Goal: Task Accomplishment & Management: Complete application form

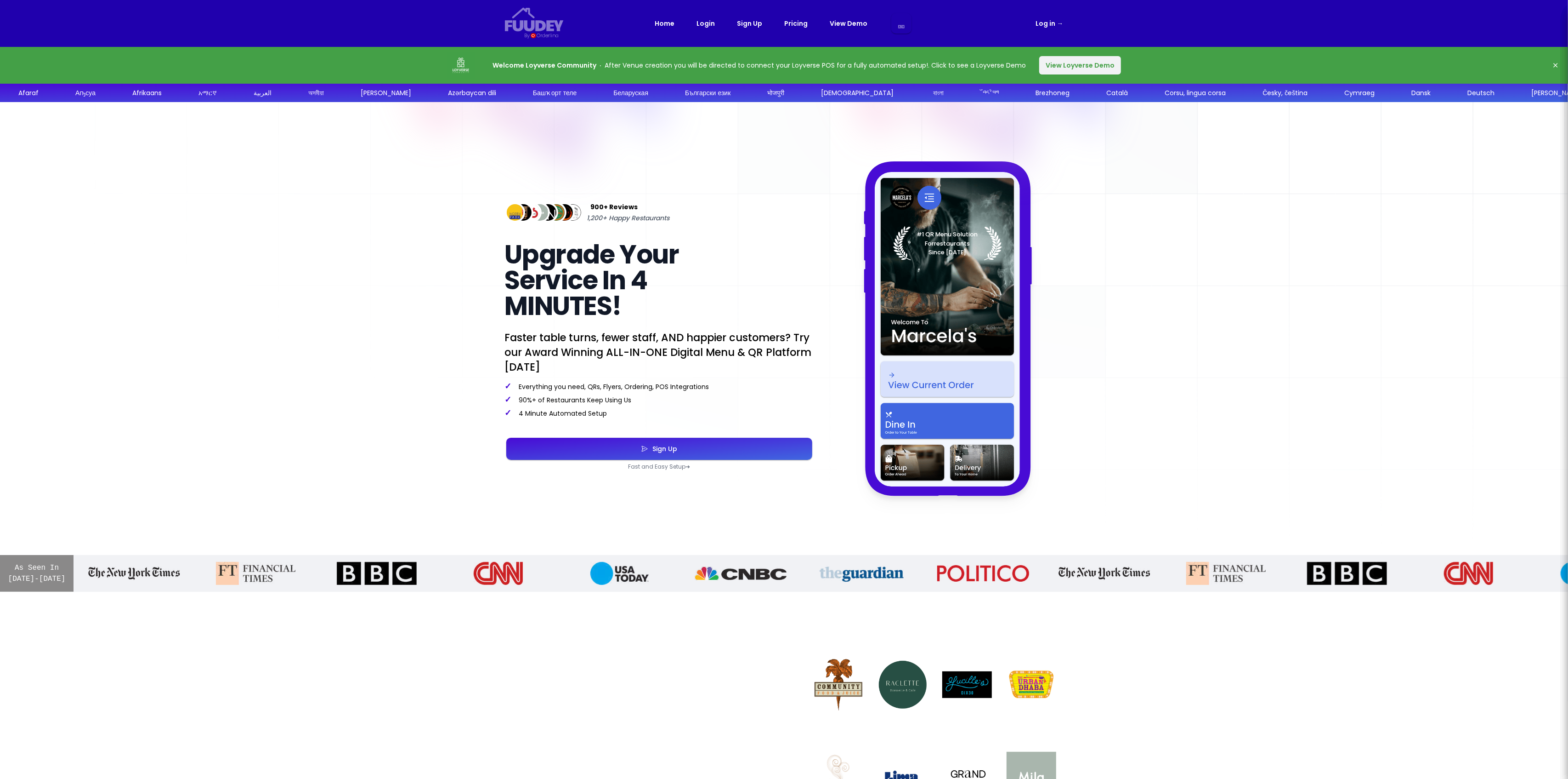
click at [803, 24] on link "Pricing" at bounding box center [796, 23] width 23 height 11
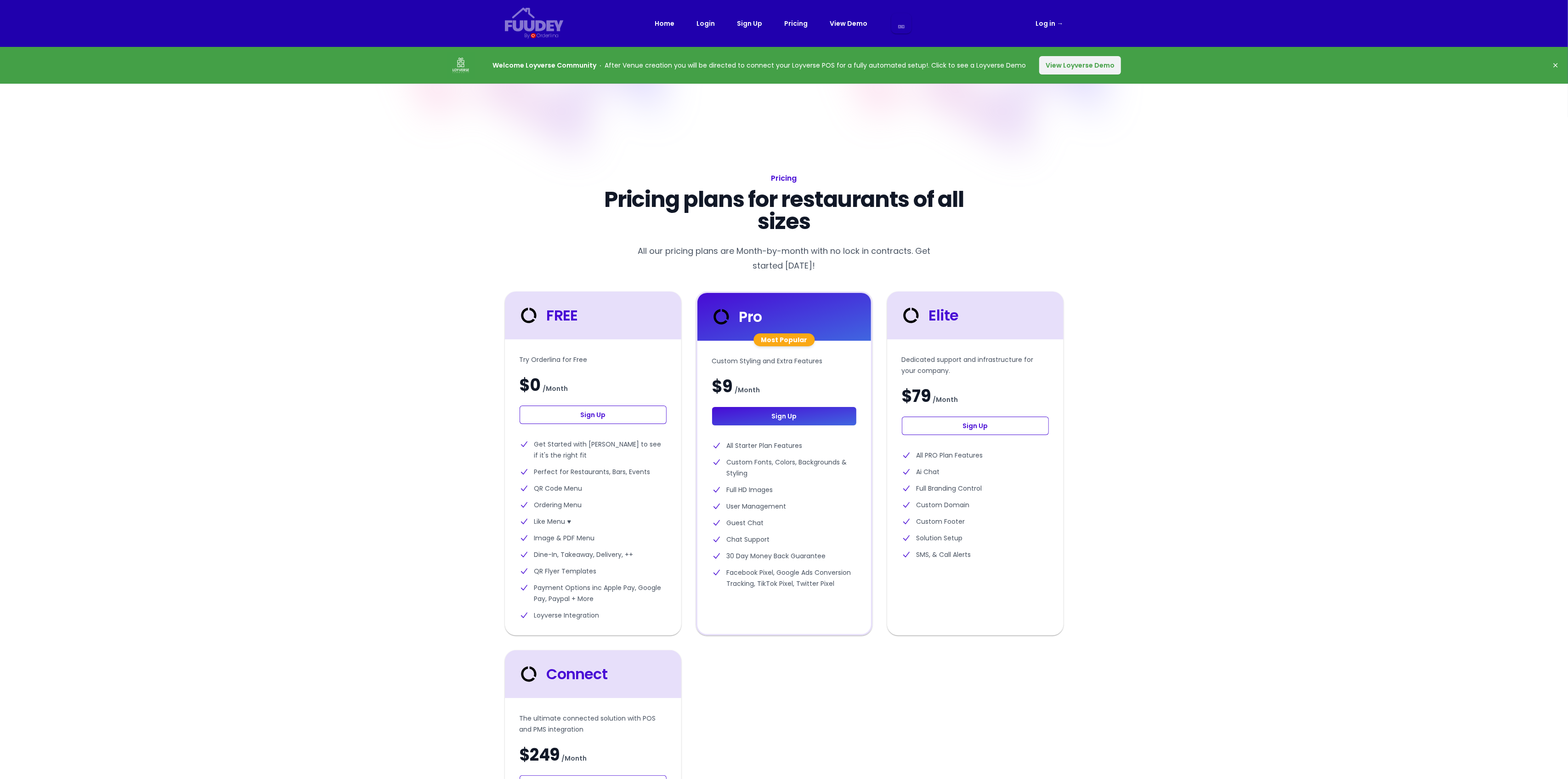
click at [623, 417] on link "Sign Up" at bounding box center [593, 415] width 147 height 18
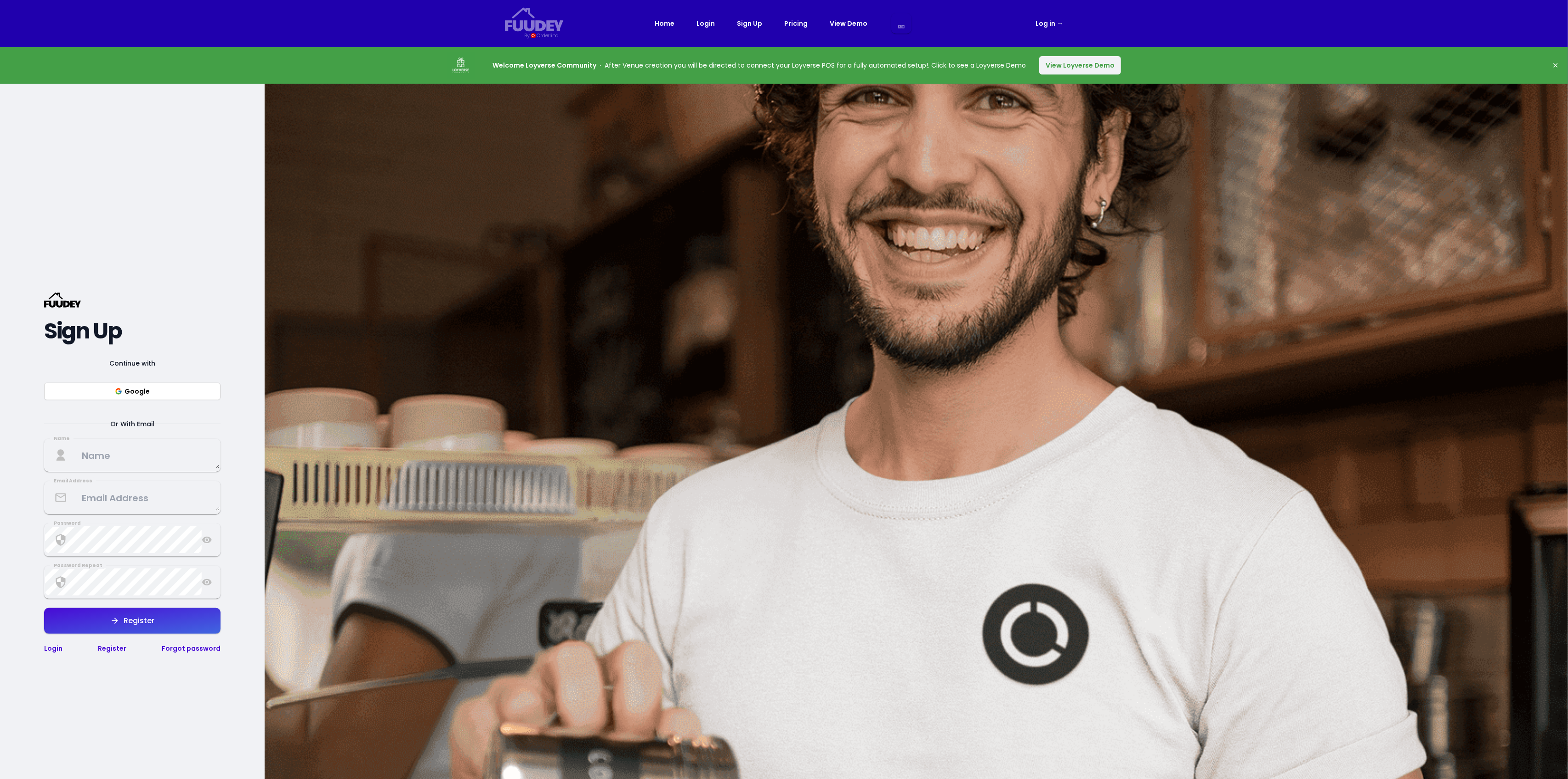
drag, startPoint x: 139, startPoint y: 495, endPoint x: 142, endPoint y: 466, distance: 29.2
click at [139, 495] on textarea at bounding box center [132, 497] width 175 height 27
click at [149, 451] on textarea at bounding box center [132, 455] width 175 height 27
type textarea "Angger Dwi Laksono"
click at [149, 502] on textarea at bounding box center [132, 497] width 175 height 27
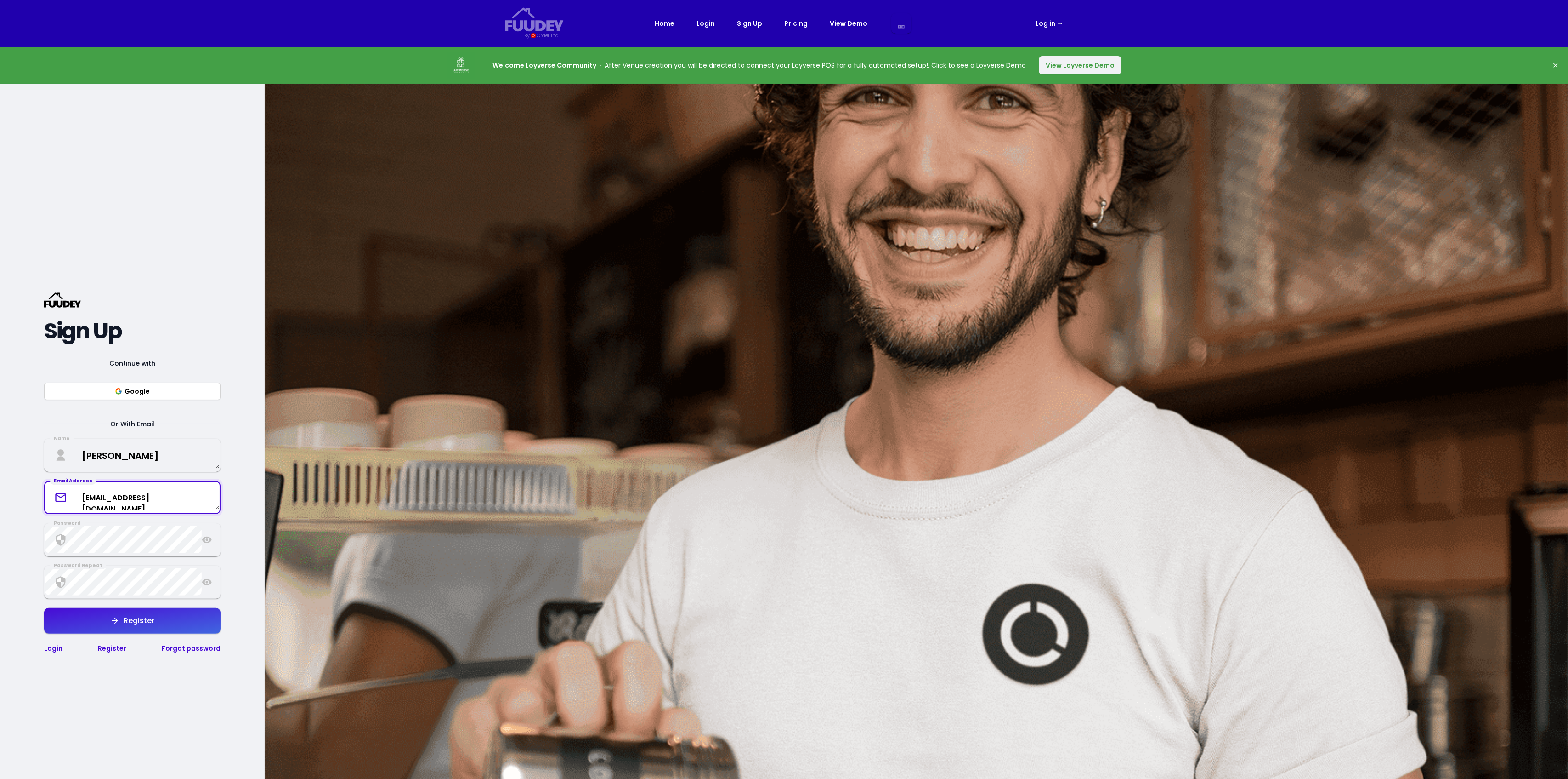
type textarea "angger.ich@gmail.com"
click at [141, 618] on div "Register" at bounding box center [137, 621] width 35 height 7
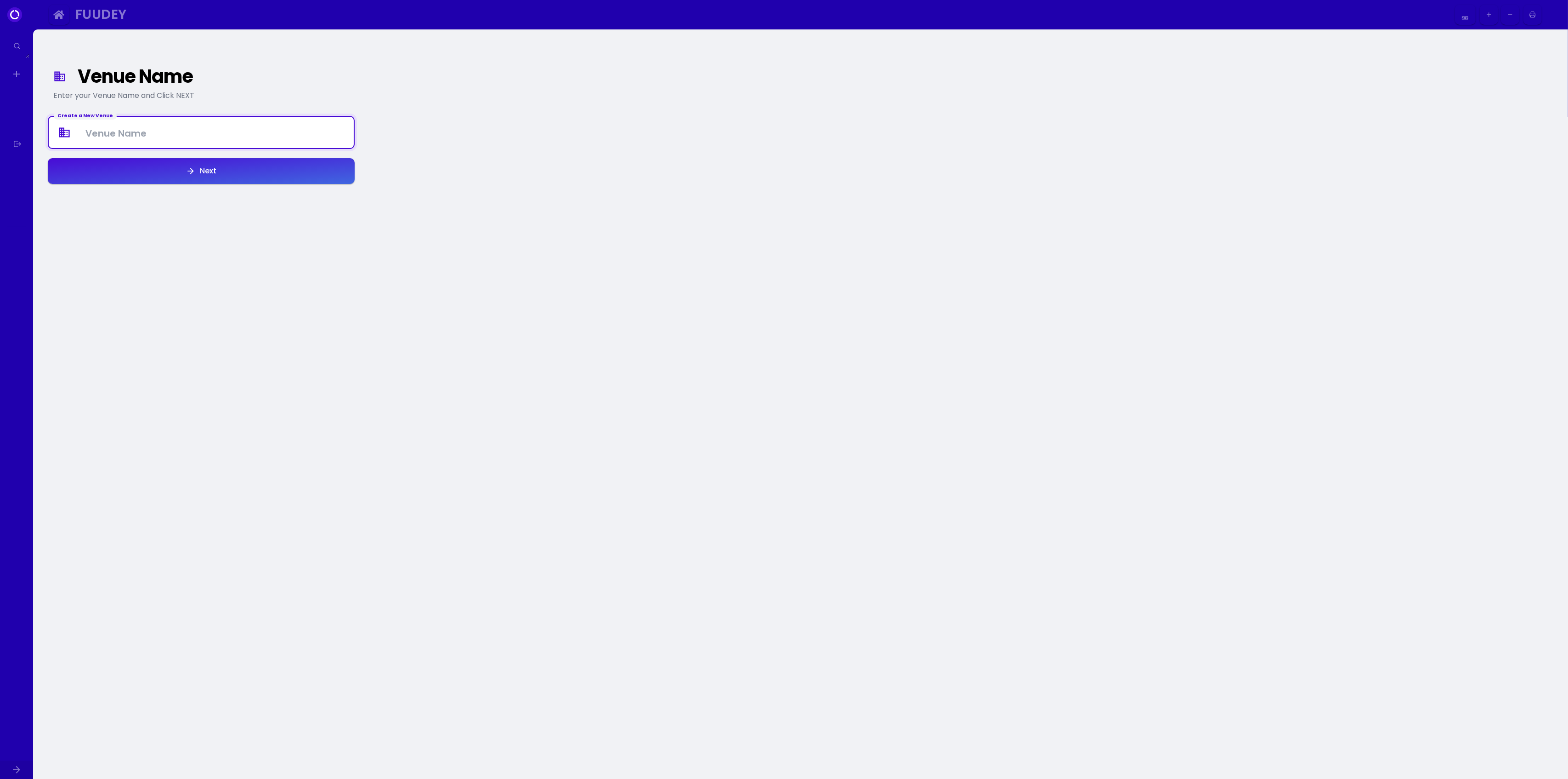
click at [289, 135] on Venue at bounding box center [201, 132] width 305 height 27
type Venue "Kedai Fio"
click at [287, 179] on button "Next" at bounding box center [201, 171] width 307 height 26
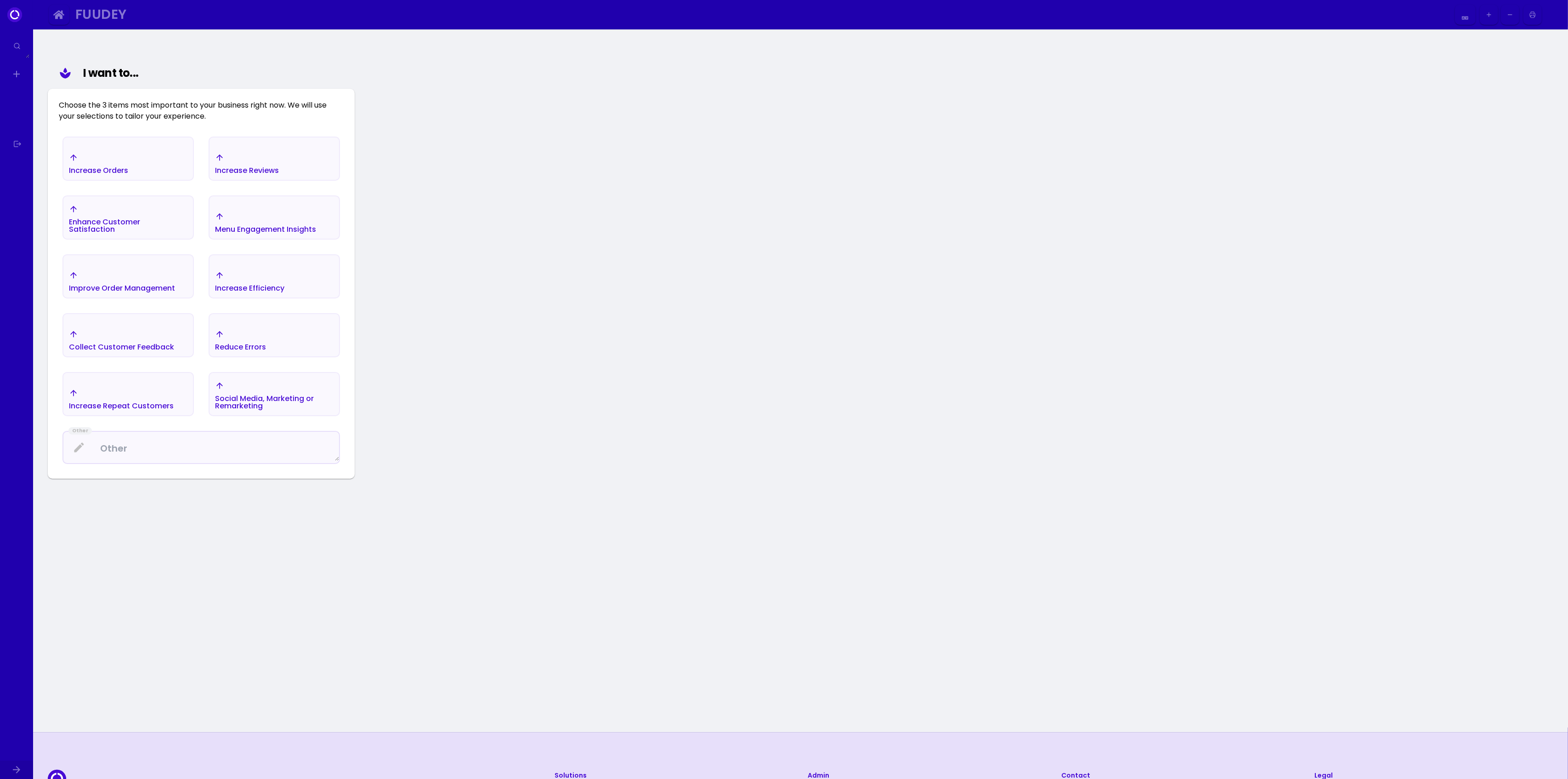
scroll to position [86, 0]
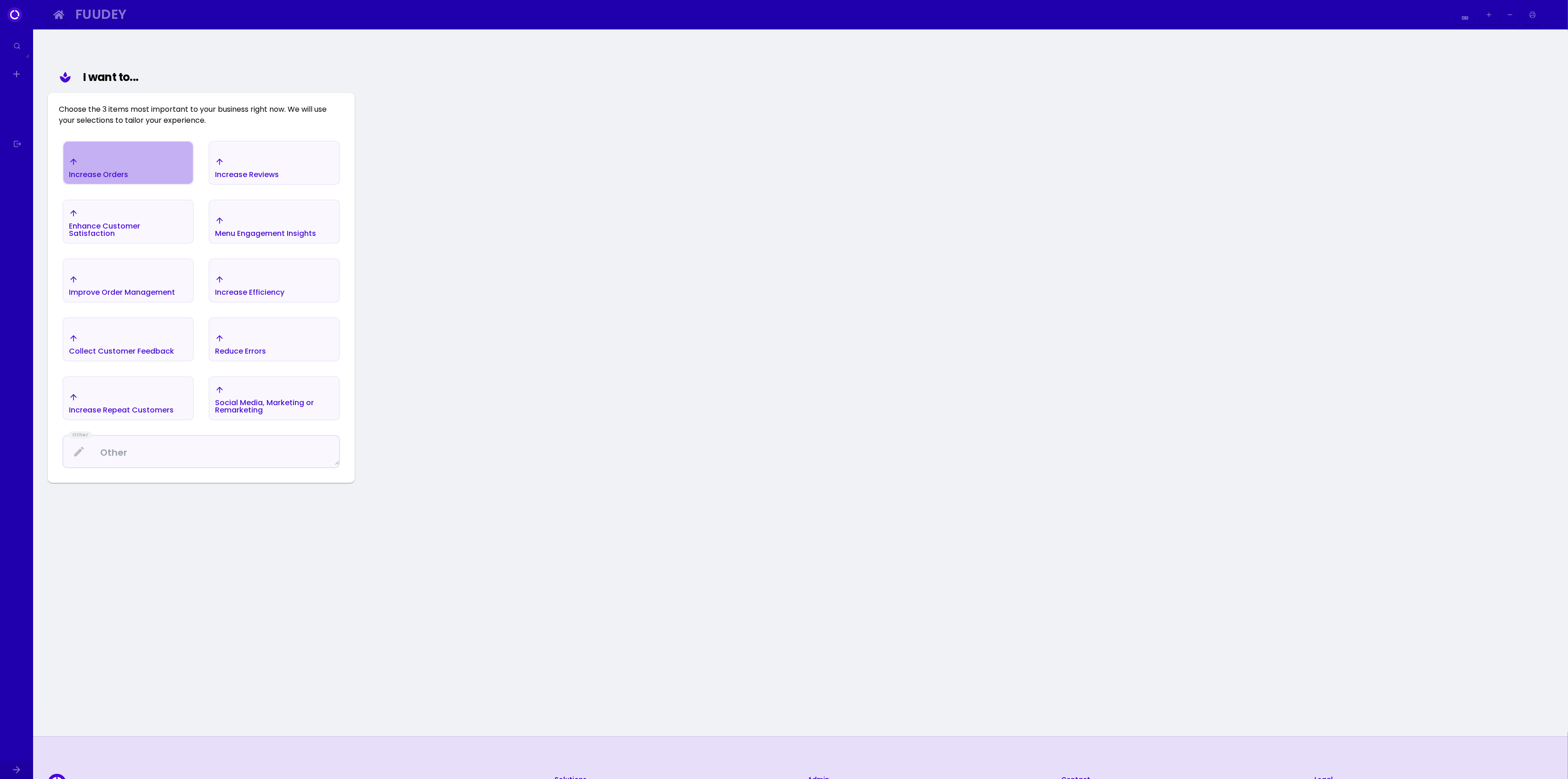
click at [142, 162] on div "Increase Orders" at bounding box center [128, 167] width 130 height 32
click at [131, 259] on button "Improve Order Management" at bounding box center [128, 280] width 131 height 44
click at [128, 178] on div "Enhance Customer Satisfaction" at bounding box center [99, 165] width 59 height 26
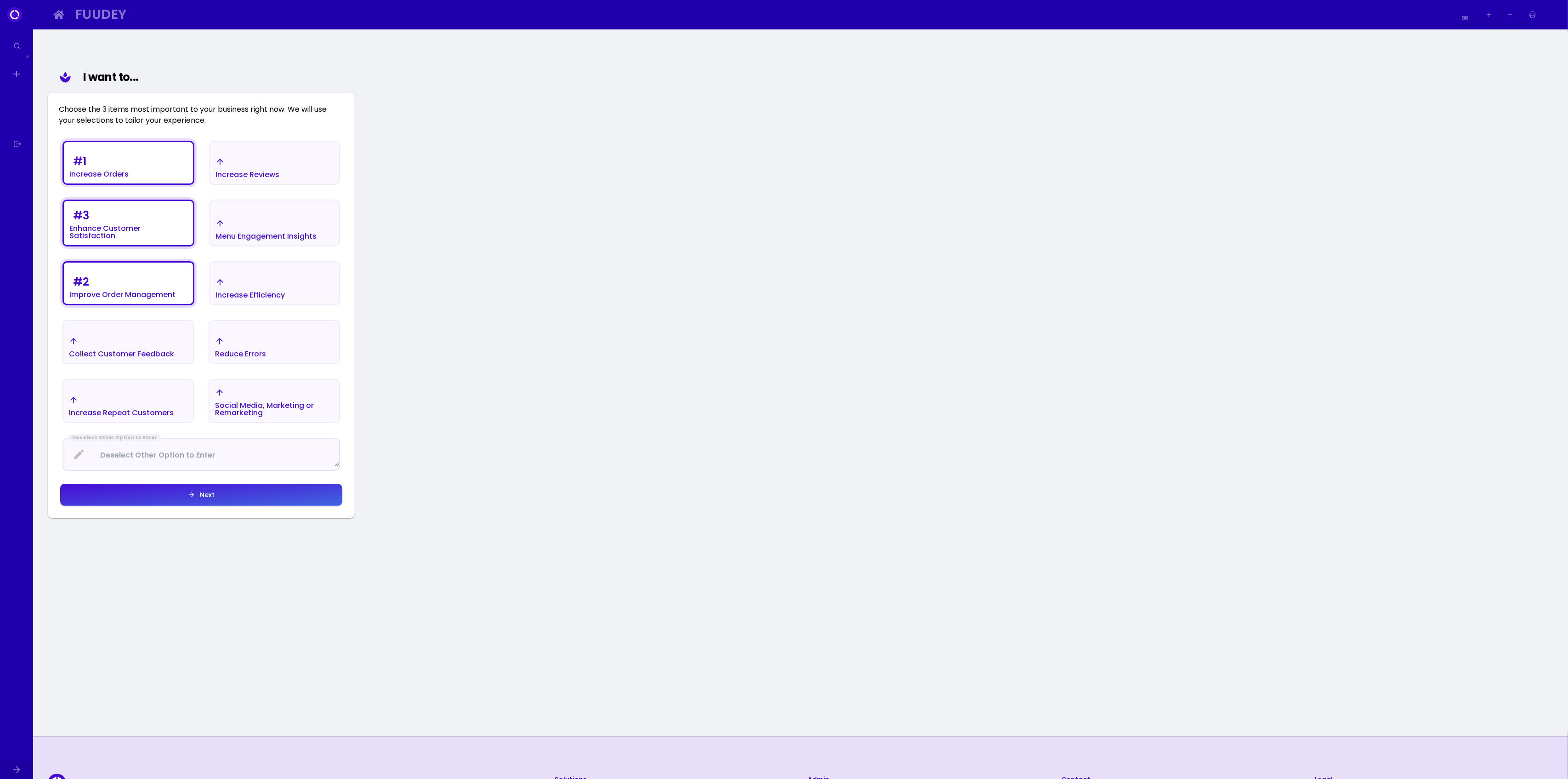
click at [262, 185] on button "Next" at bounding box center [274, 163] width 131 height 44
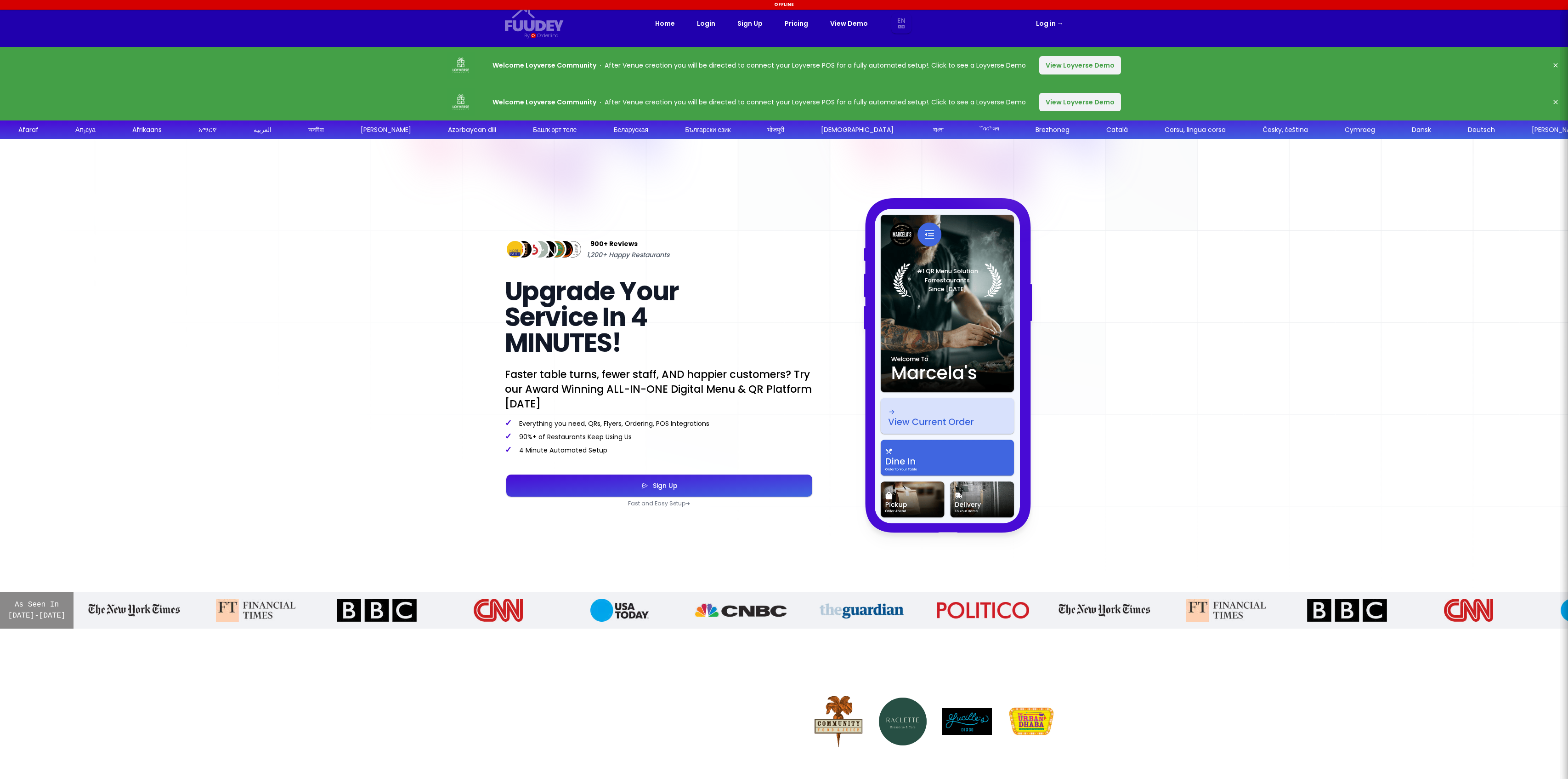
select select "en"
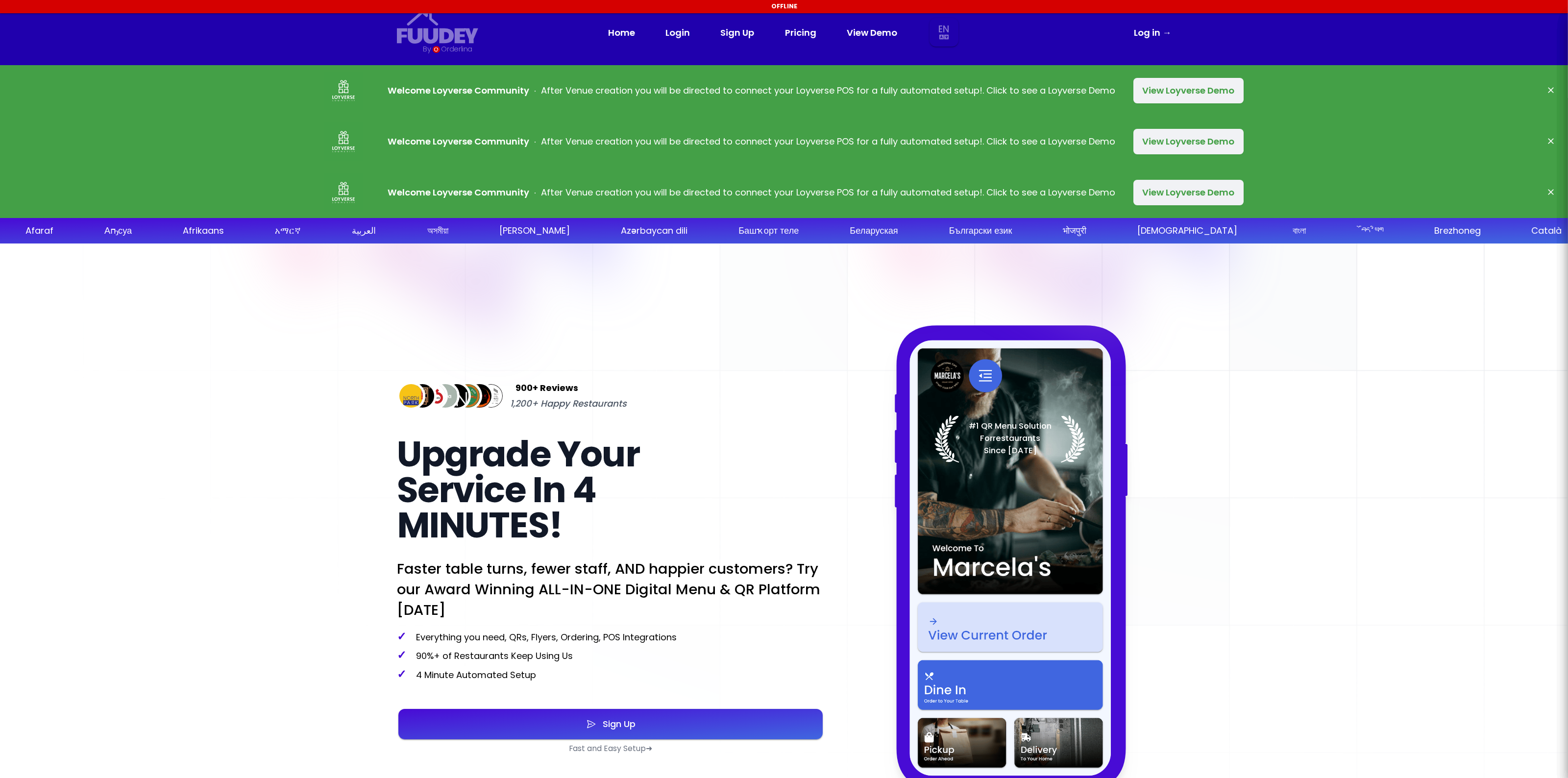
select select "en"
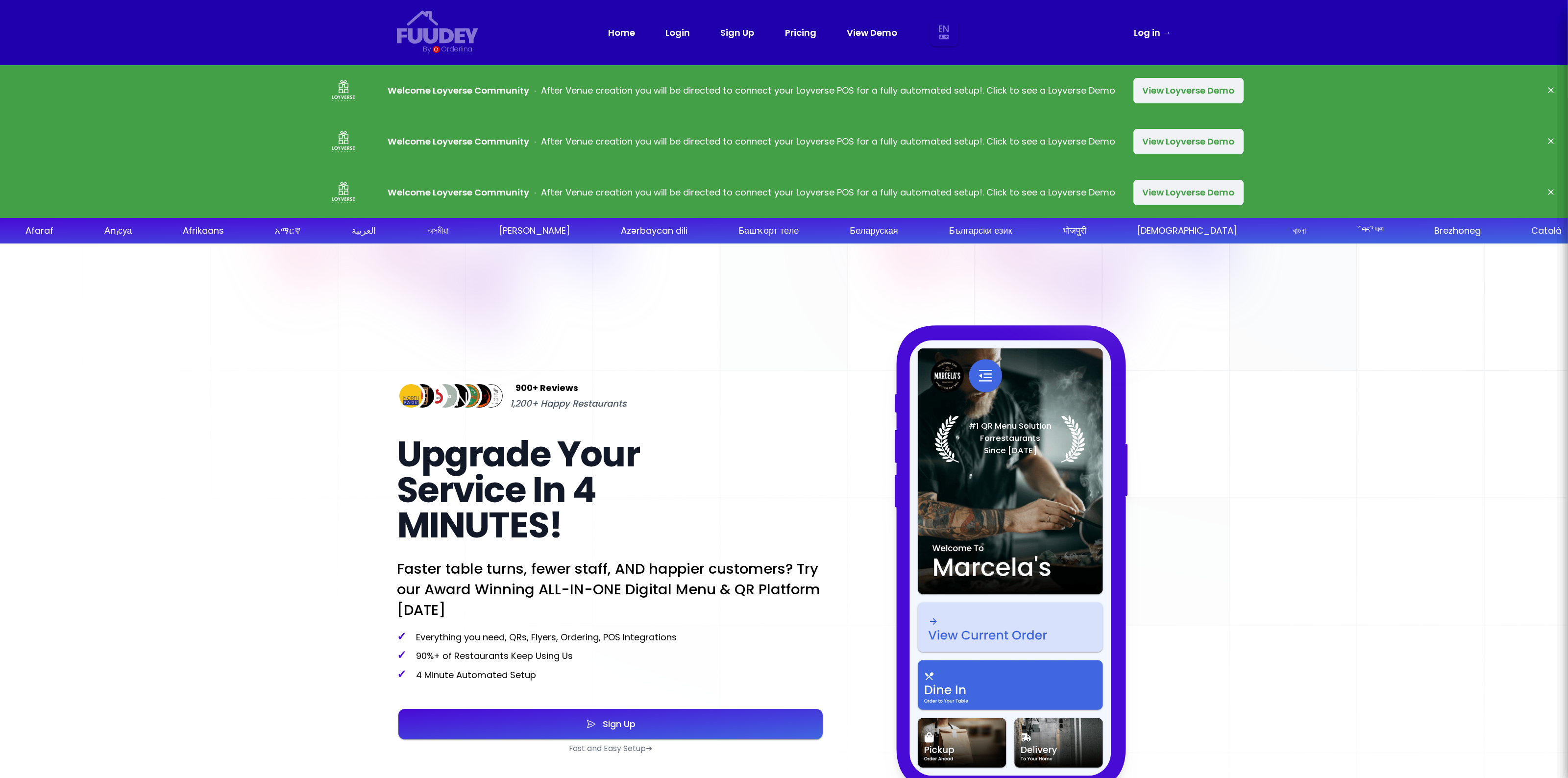
select select "en"
click at [1152, 35] on link "Log in →" at bounding box center [1152, 32] width 37 height 15
select select "en"
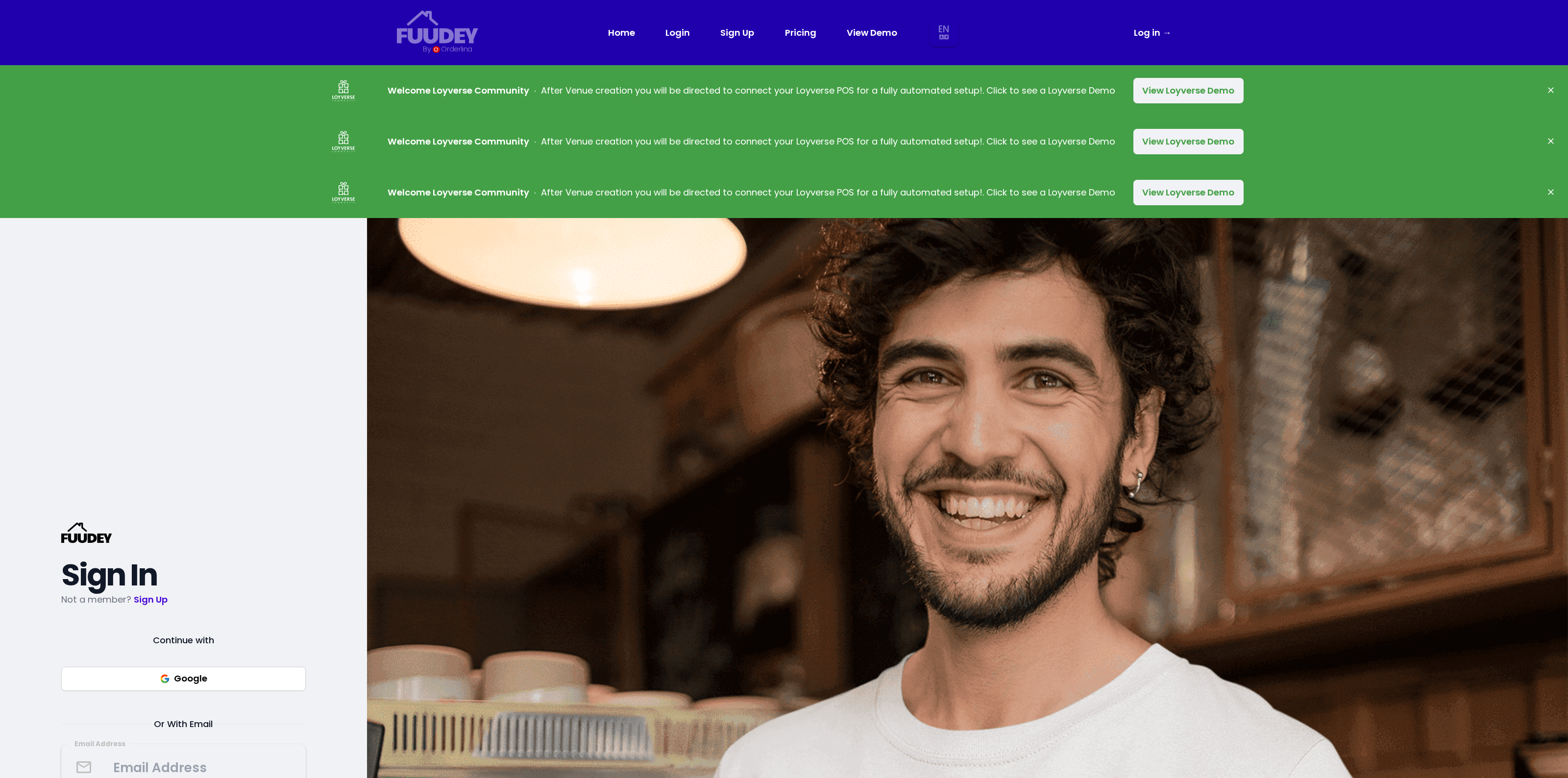
click at [1158, 23] on nav "Fuudey {/* Added fill="currentColor" here */} {/* This rectangle defines the ba…" at bounding box center [784, 32] width 815 height 65
click at [1152, 33] on link "Log in →" at bounding box center [1152, 32] width 37 height 15
select select "en"
click at [736, 38] on link "Sign Up" at bounding box center [737, 32] width 34 height 15
select select "en"
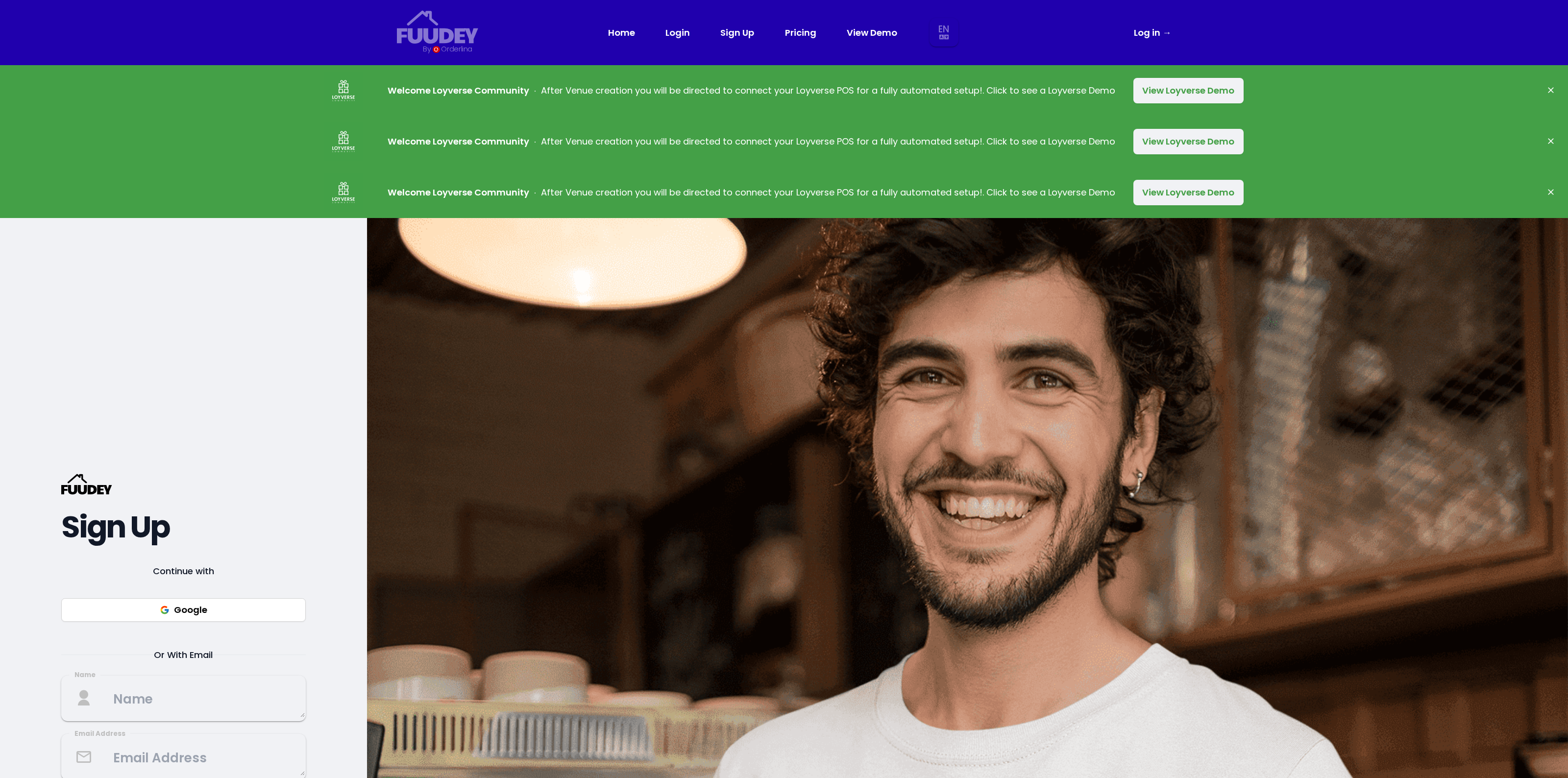
select select "en"
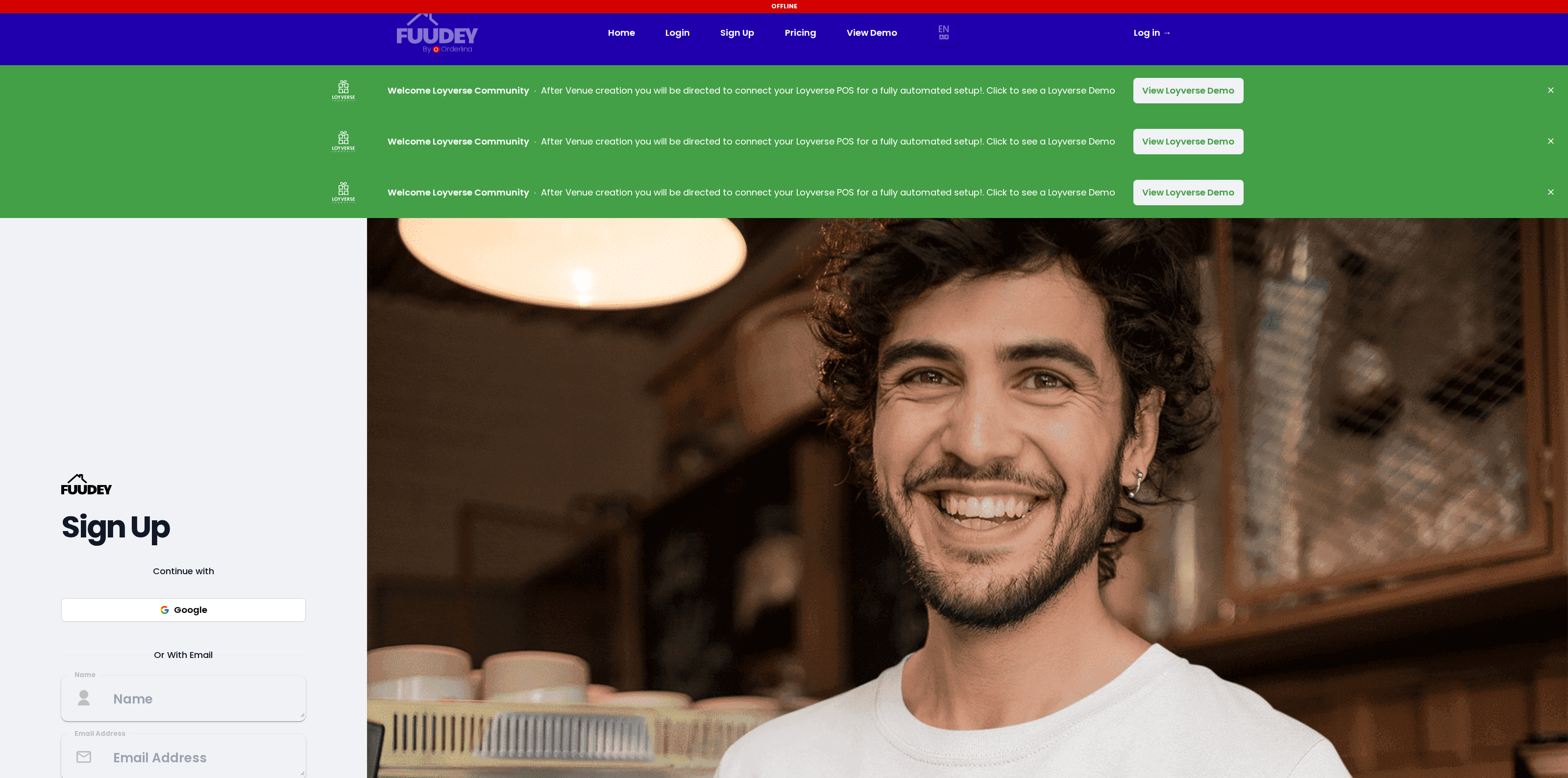
select select "en"
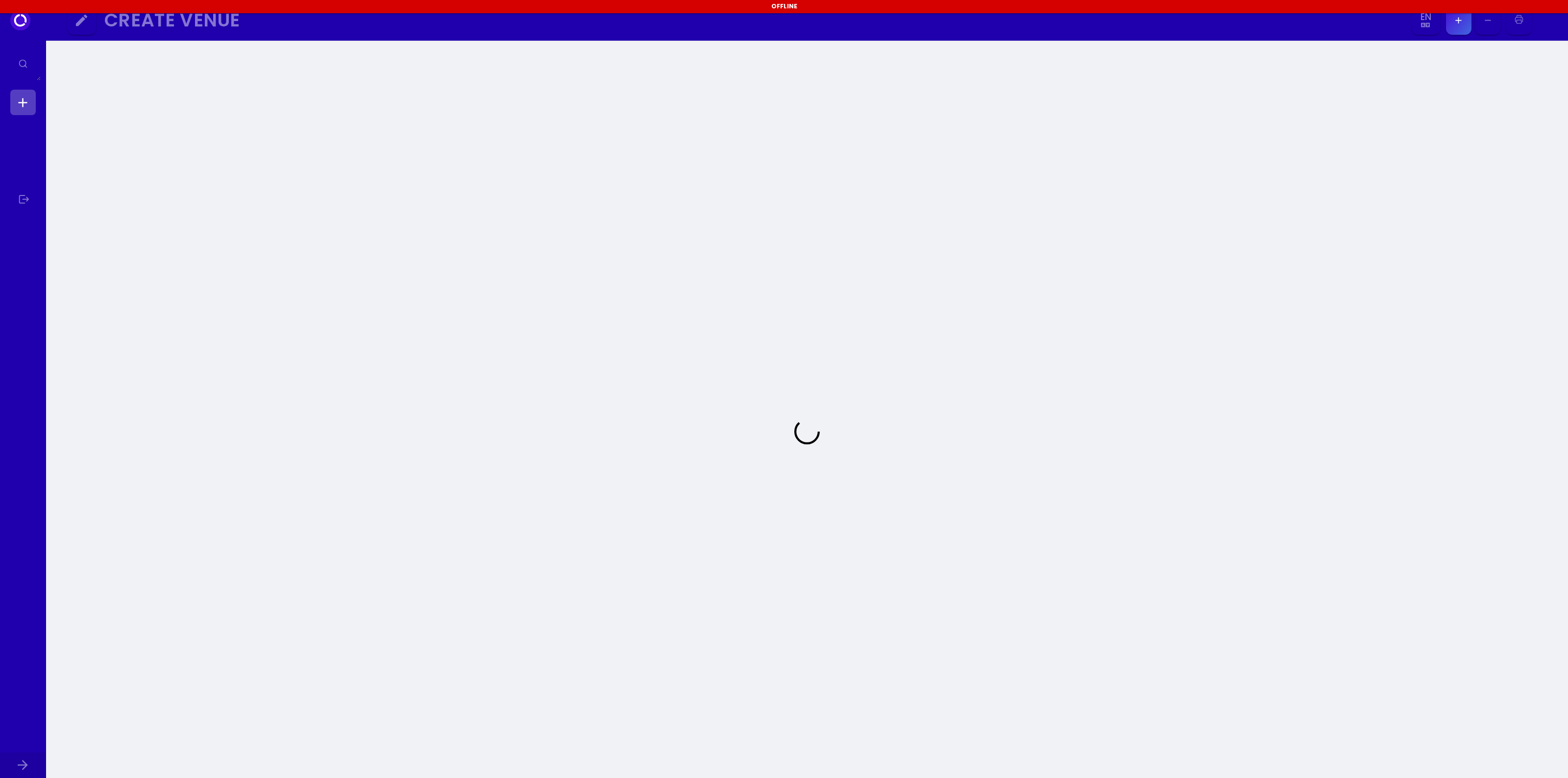
select select "en"
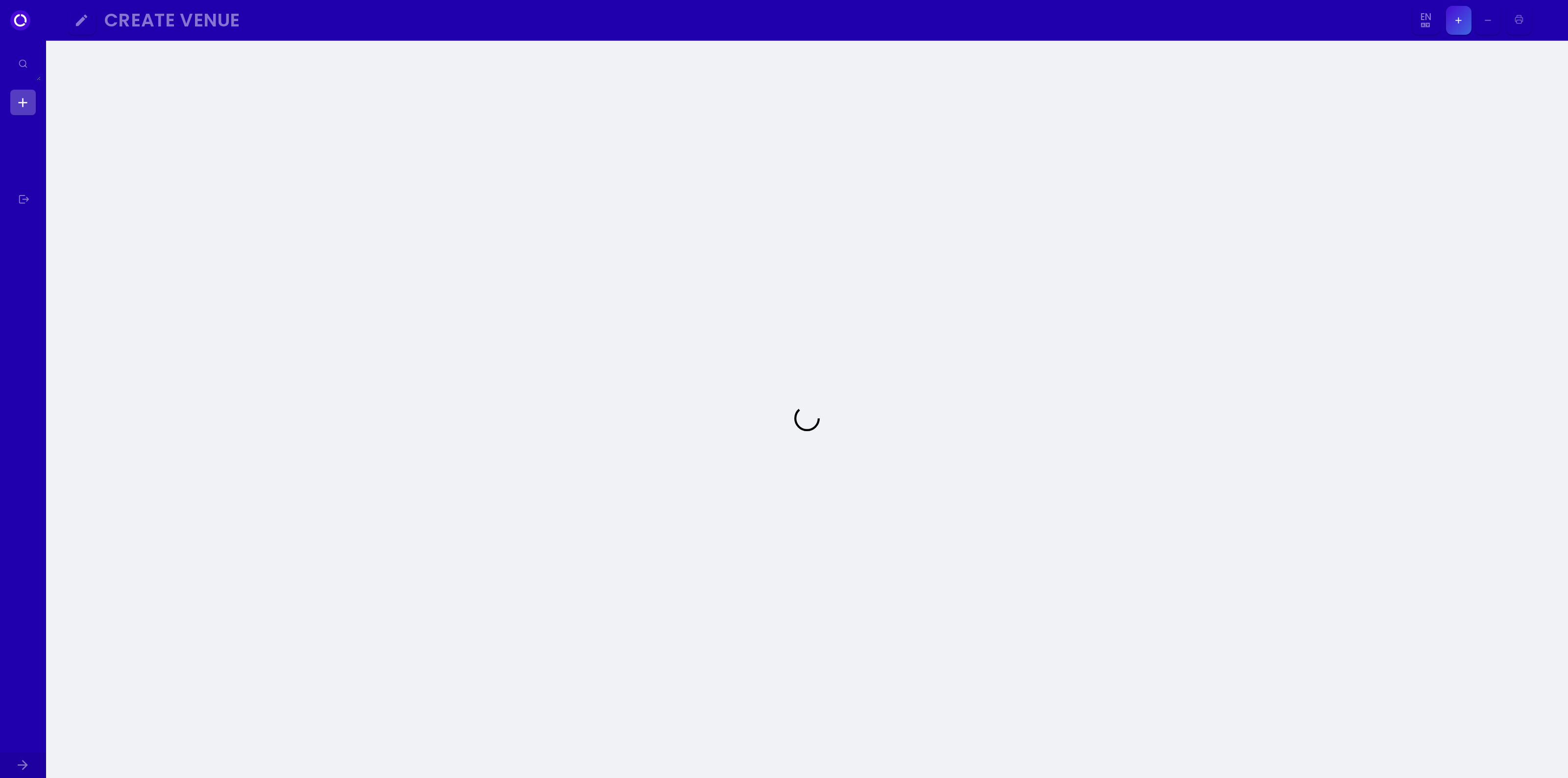
scroll to position [143, 0]
select select "en"
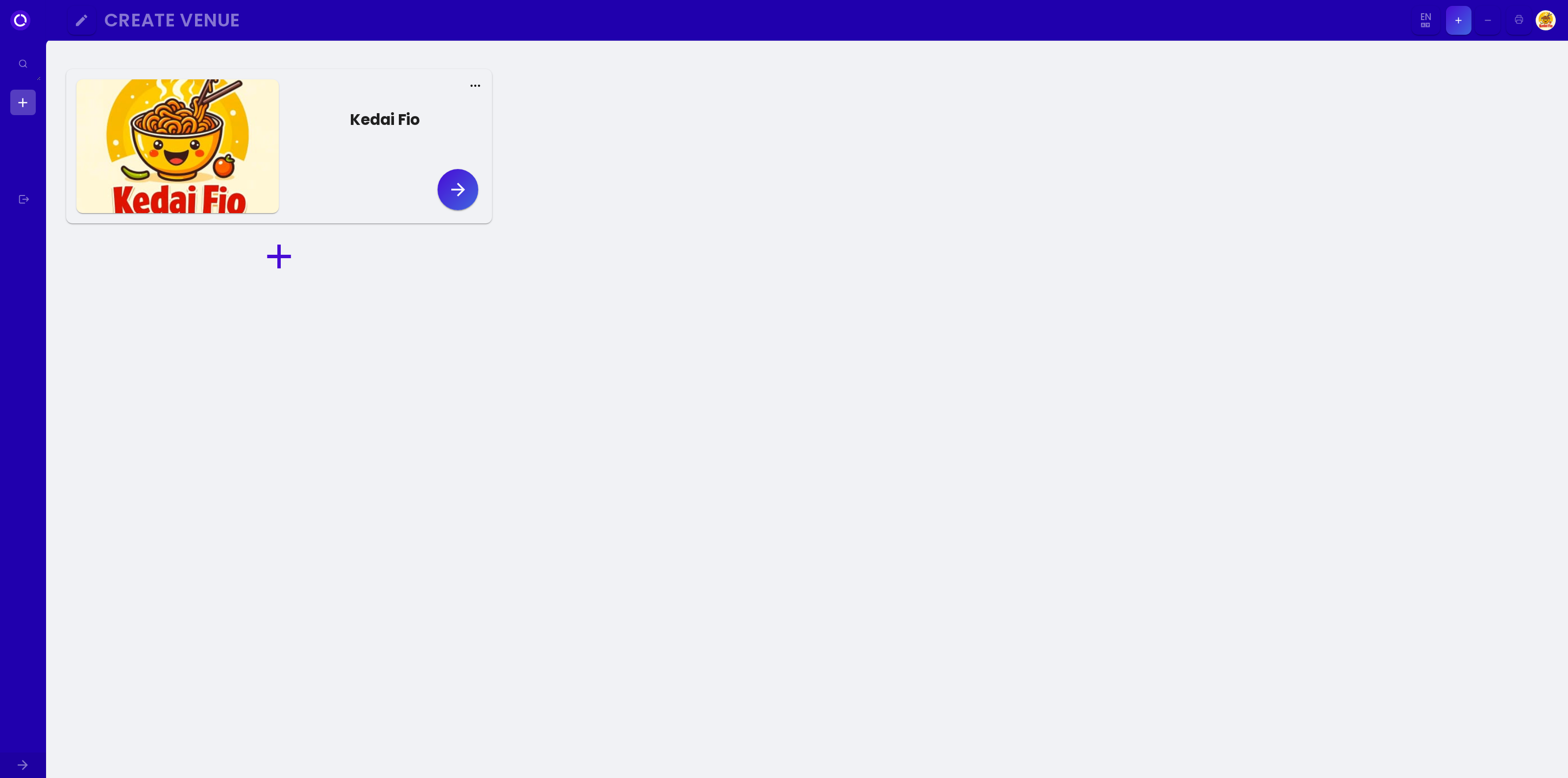
scroll to position [0, 0]
click at [475, 77] on div "Kedai Fio" at bounding box center [279, 148] width 425 height 154
click at [475, 87] on circle at bounding box center [475, 88] width 1 height 1
select select "en"
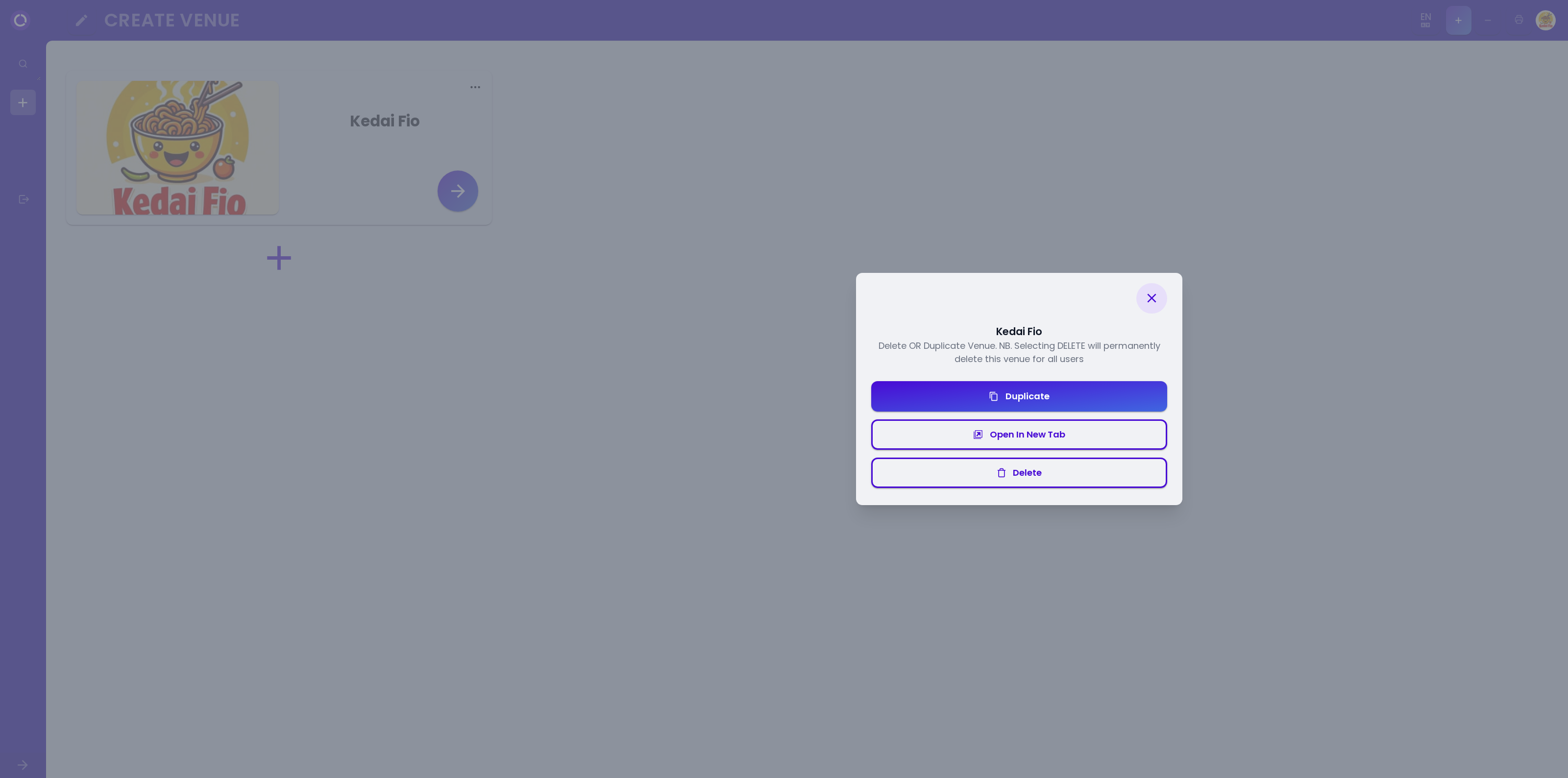
click at [1061, 478] on button "Delete" at bounding box center [1019, 472] width 295 height 30
select select "en"
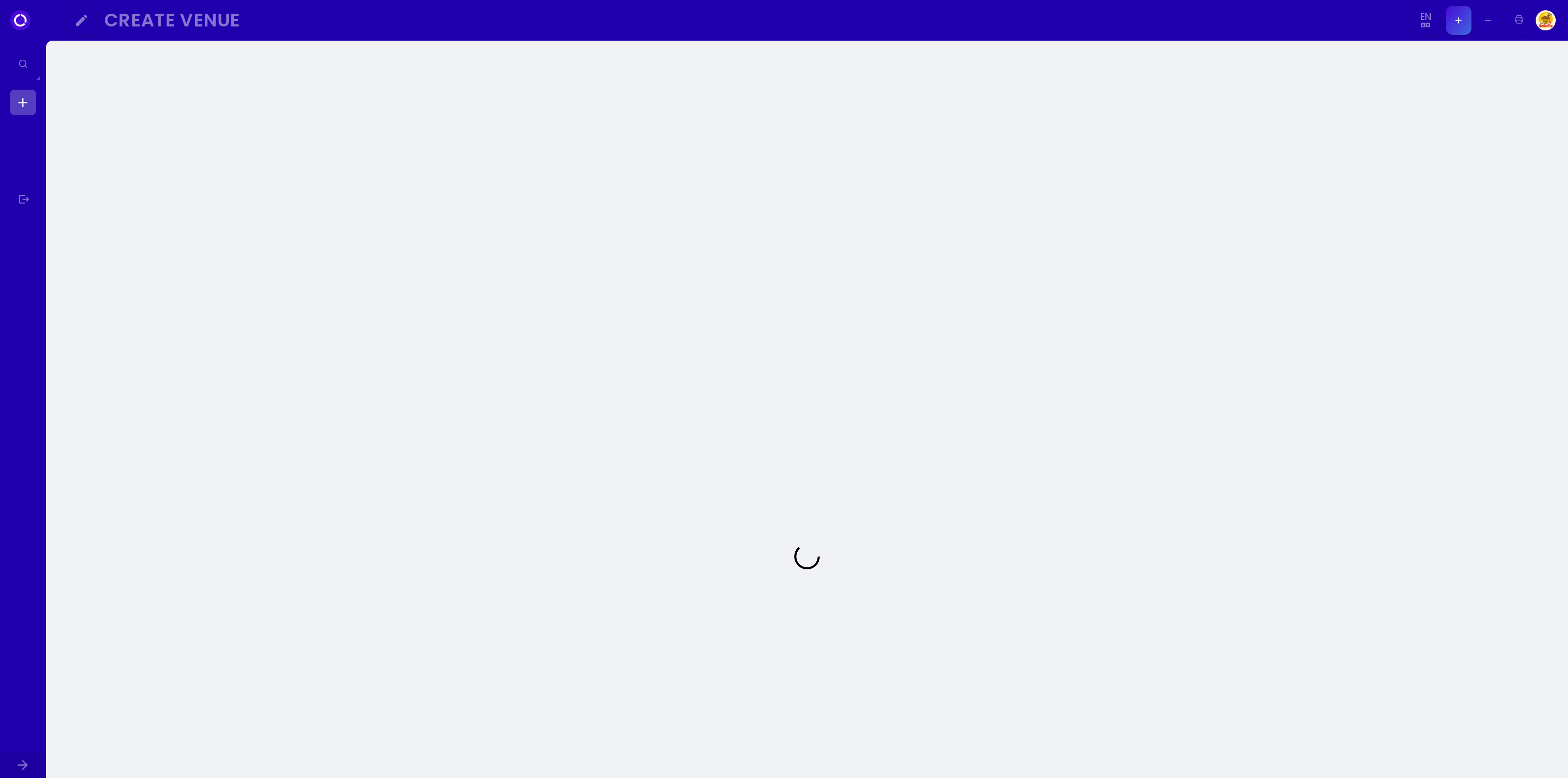
click at [27, 106] on link at bounding box center [23, 102] width 25 height 25
select select "en"
click at [208, 26] on div "Create Venue" at bounding box center [750, 20] width 1291 height 15
select select "en"
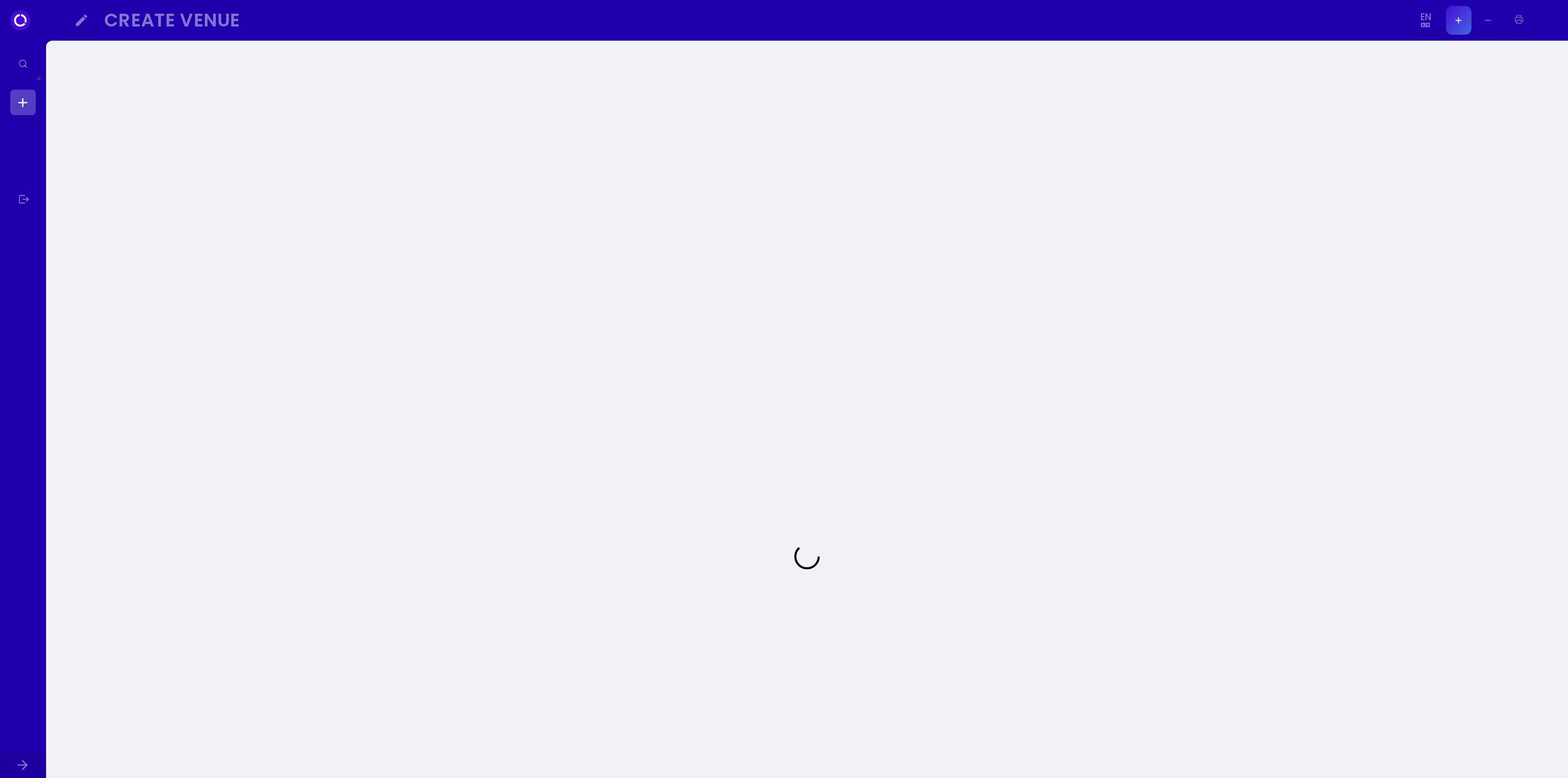
select select "en"
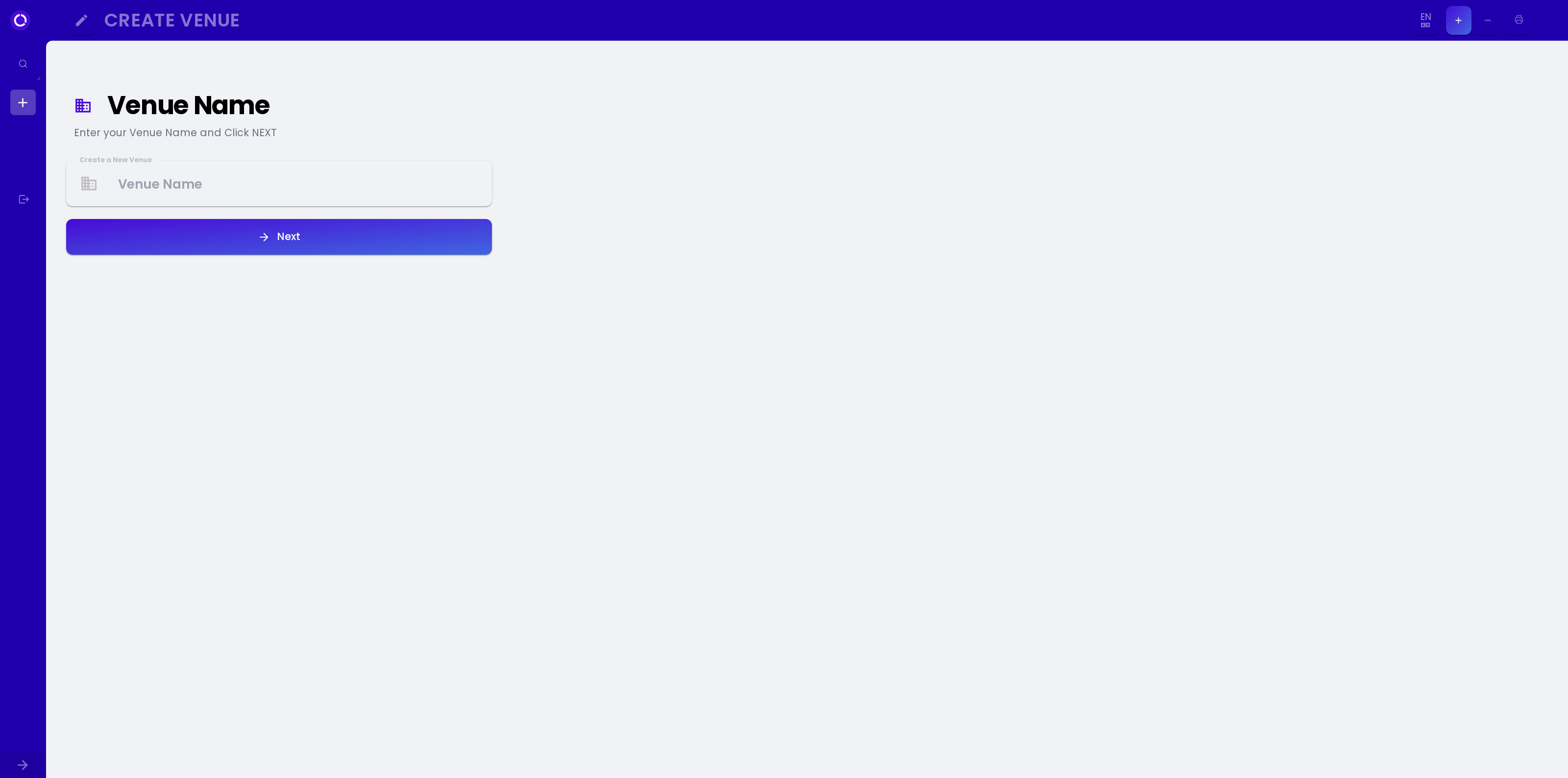
select select "en"
click at [173, 186] on Venue at bounding box center [279, 183] width 423 height 37
type Venue "Kedai Fio"
click at [189, 225] on button "Next" at bounding box center [279, 236] width 425 height 36
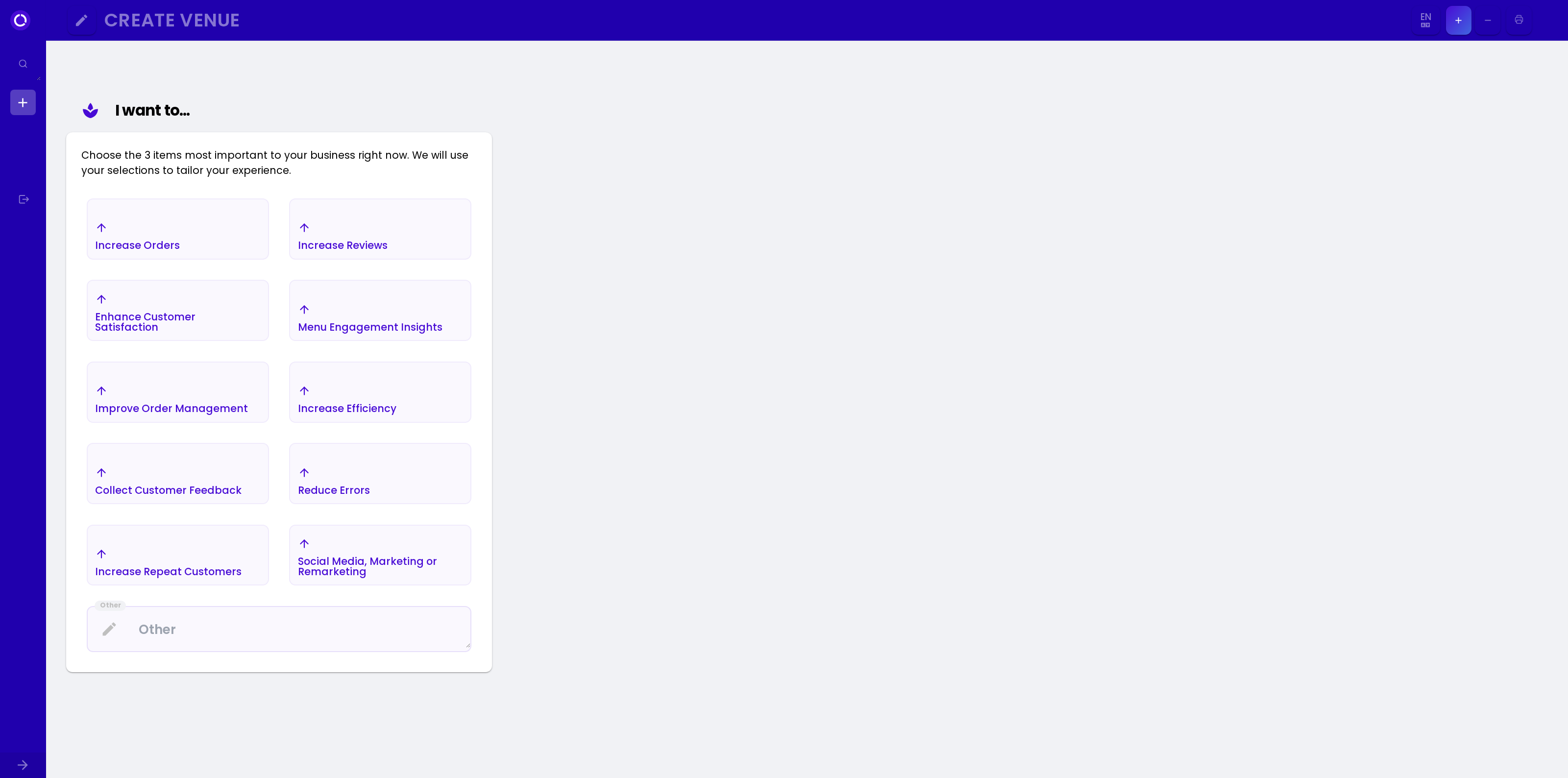
scroll to position [107, 0]
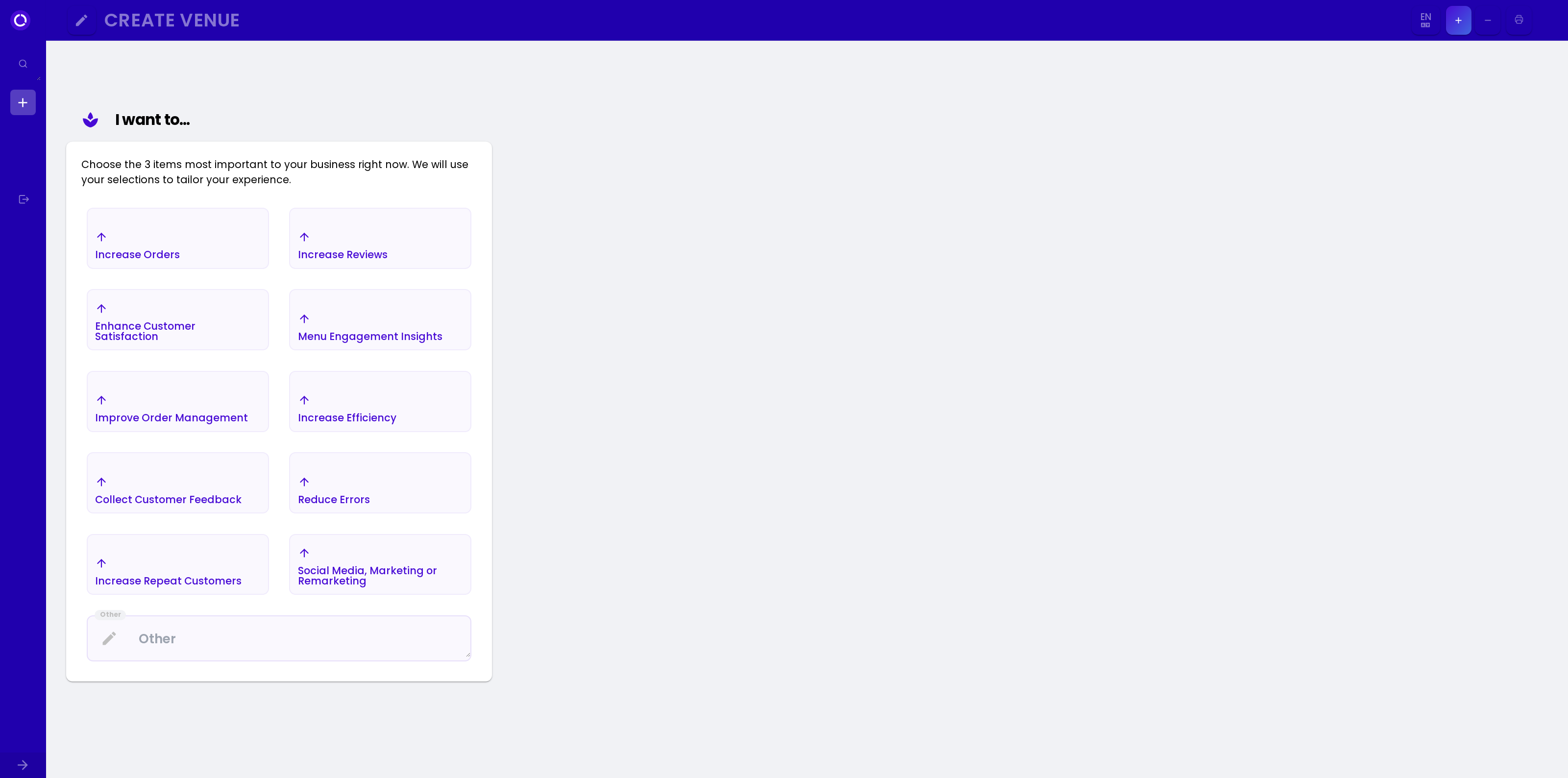
click at [268, 268] on div "Social Media, Marketing or Remarketing" at bounding box center [178, 245] width 180 height 45
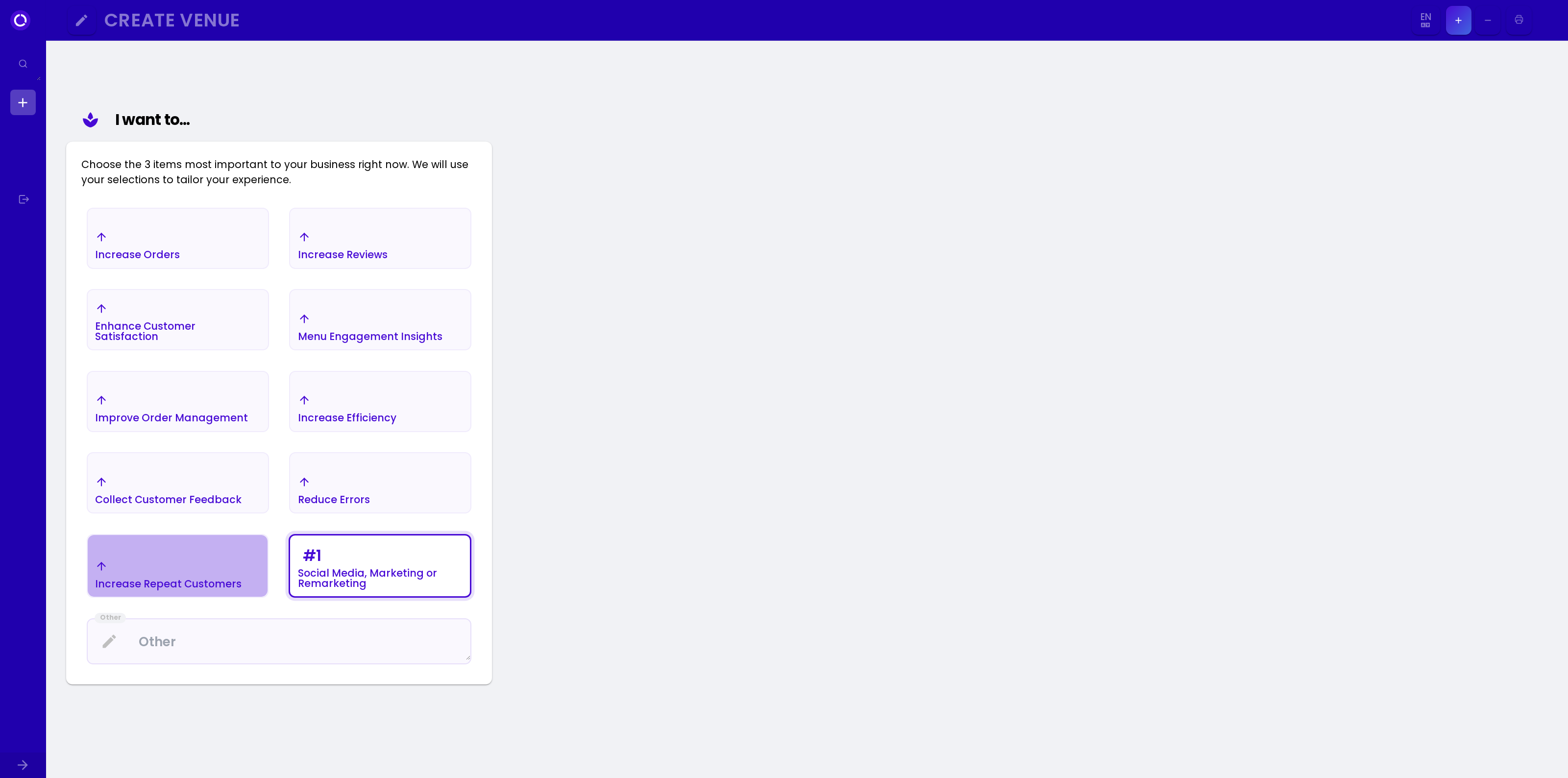
click at [180, 260] on div "Increase Repeat Customers" at bounding box center [137, 245] width 85 height 29
click at [268, 268] on div "# 1 Social Media, Marketing or Remarketing" at bounding box center [178, 245] width 180 height 45
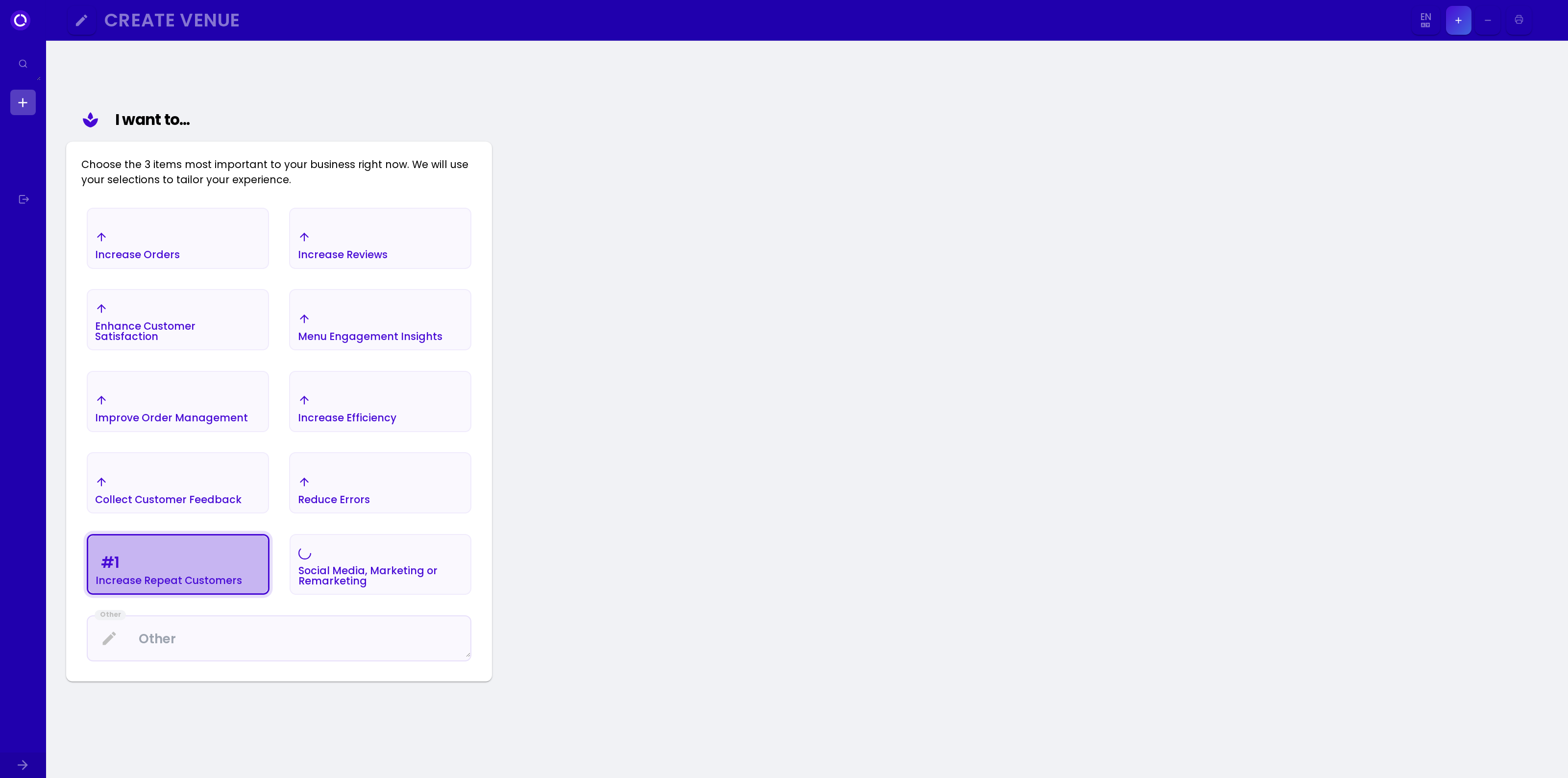
click at [180, 260] on div "# 1 Increase Repeat Customers" at bounding box center [137, 245] width 85 height 29
click at [224, 434] on div "Increase Orders Increase Reviews Enhance Customer Satisfaction Menu Engagement …" at bounding box center [279, 434] width 395 height 463
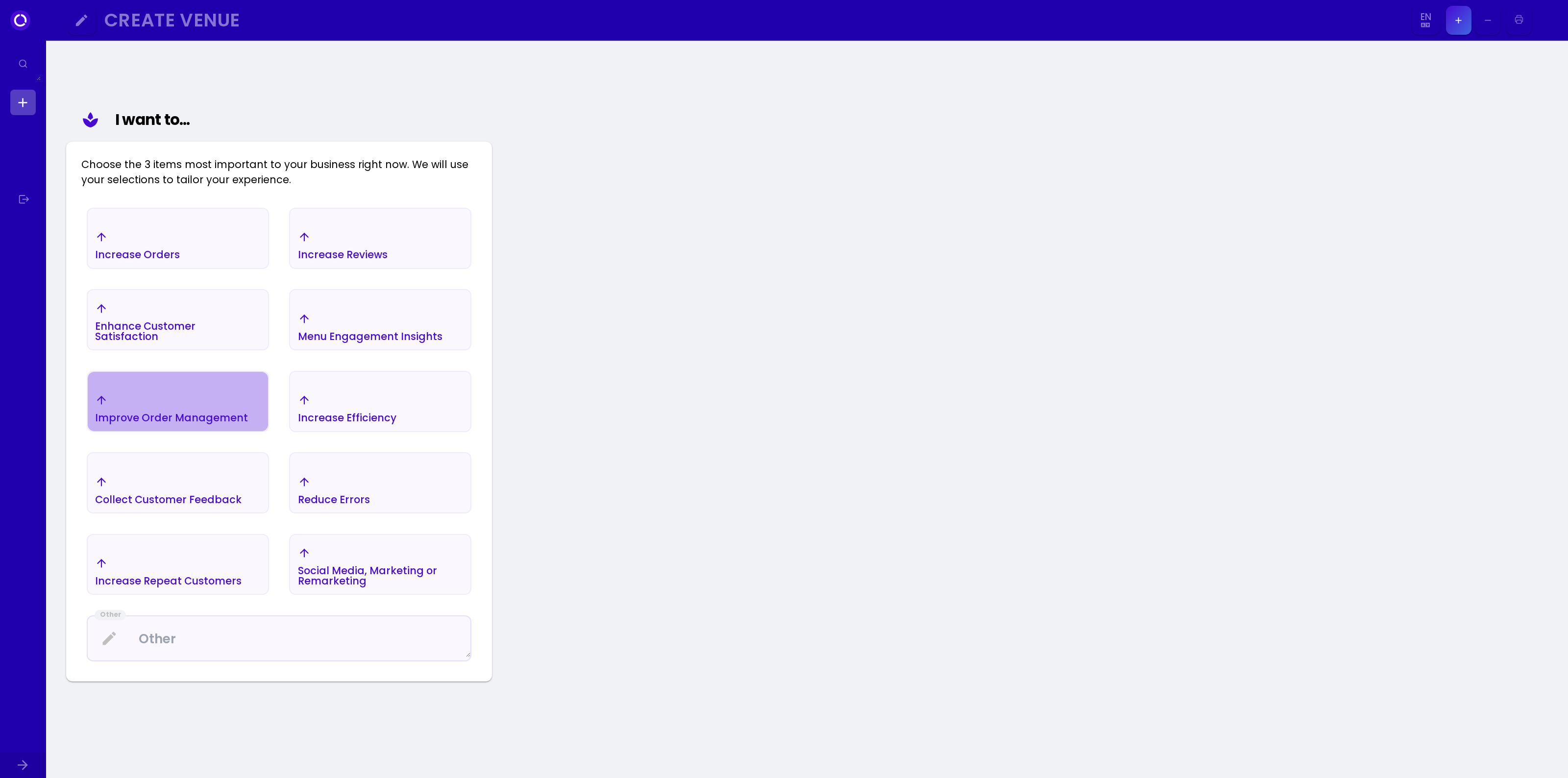
click at [180, 260] on div "Improve Order Management" at bounding box center [137, 245] width 85 height 29
click at [180, 260] on div "Enhance Customer Satisfaction" at bounding box center [137, 255] width 85 height 10
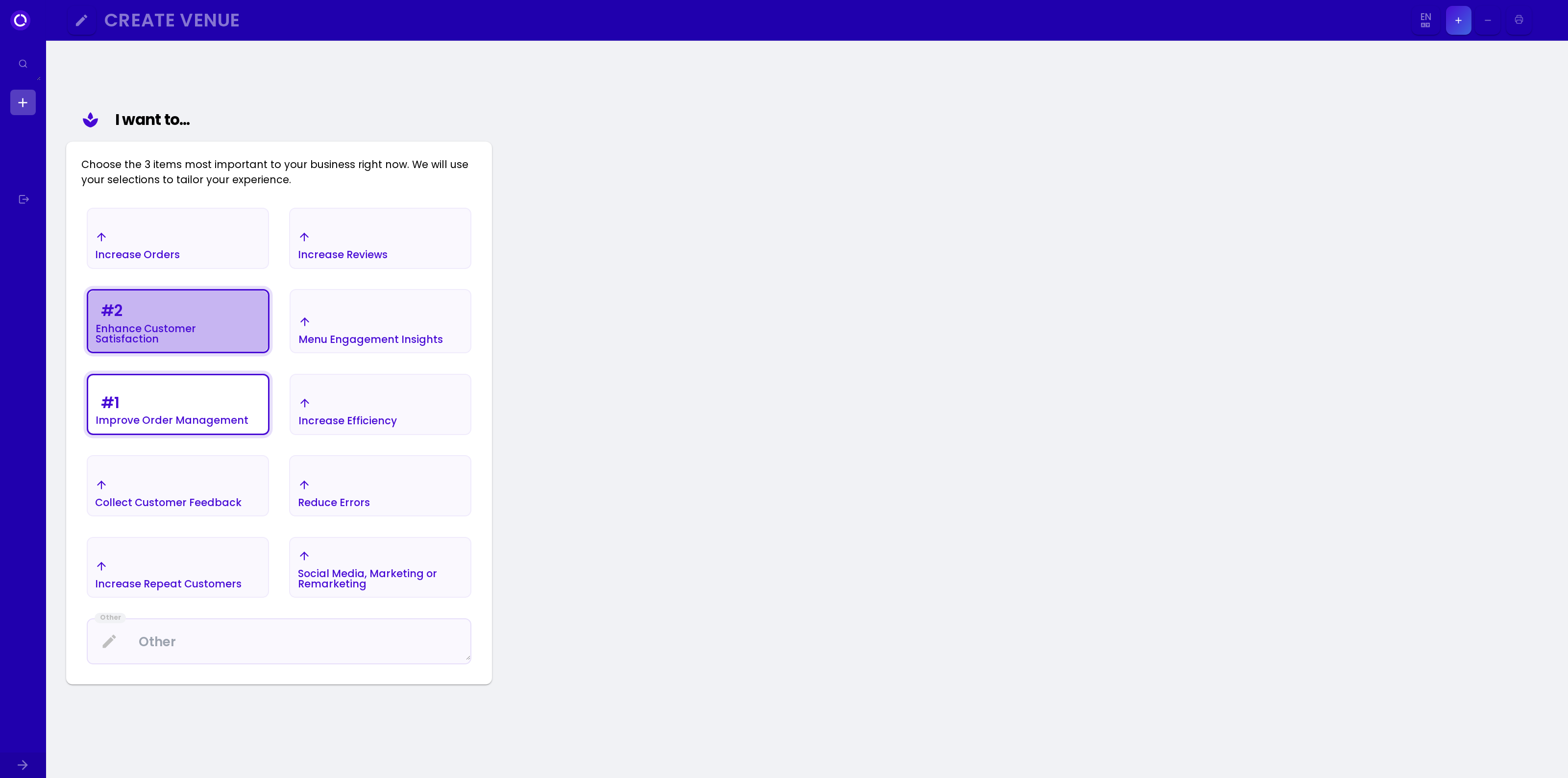
click at [180, 260] on div "# 2 Enhance Customer Satisfaction" at bounding box center [137, 245] width 85 height 29
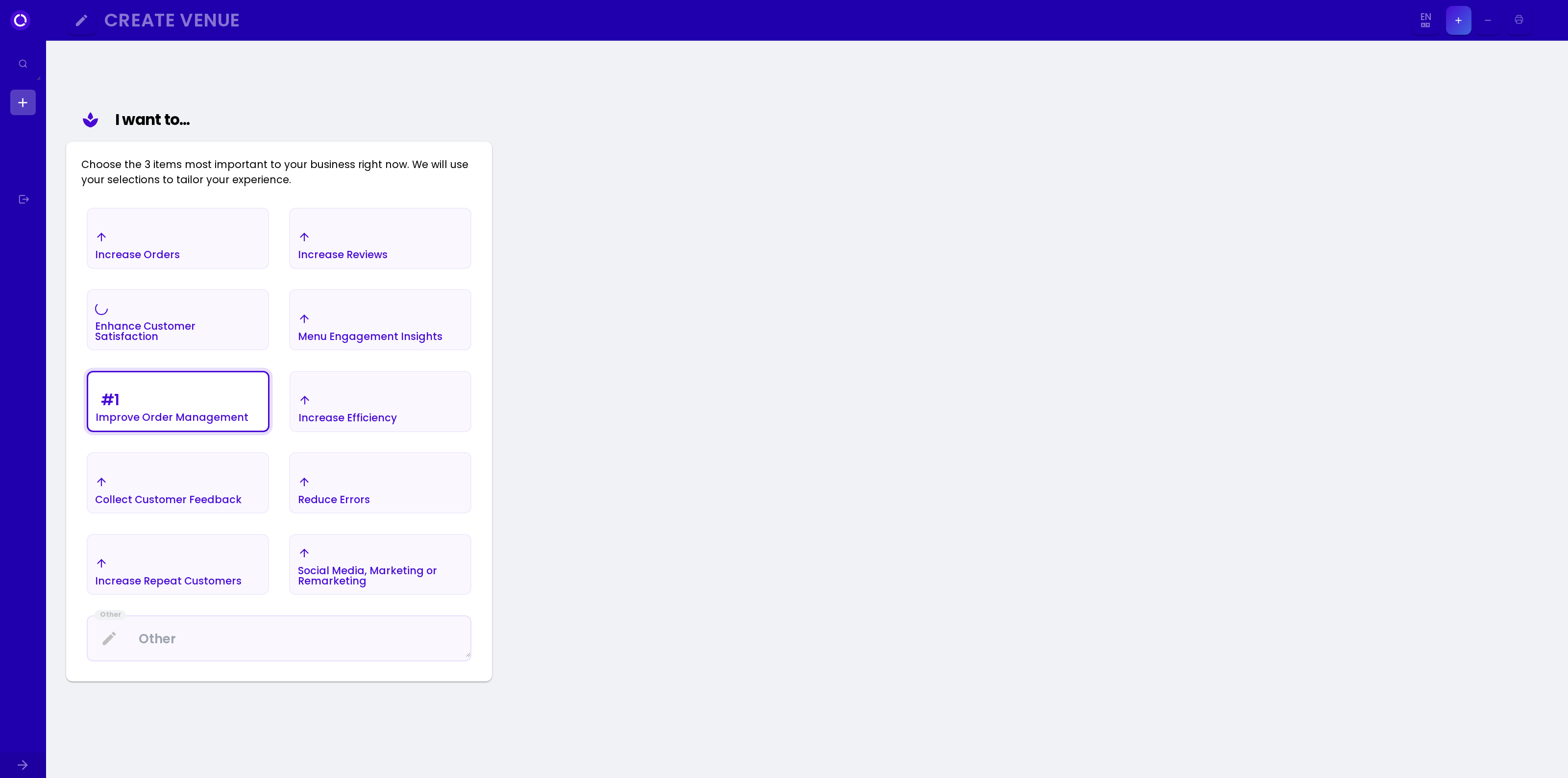
click at [290, 316] on button "Menu Engagement Insights" at bounding box center [380, 319] width 182 height 61
click at [180, 260] on div "Reduce Errors" at bounding box center [137, 255] width 85 height 10
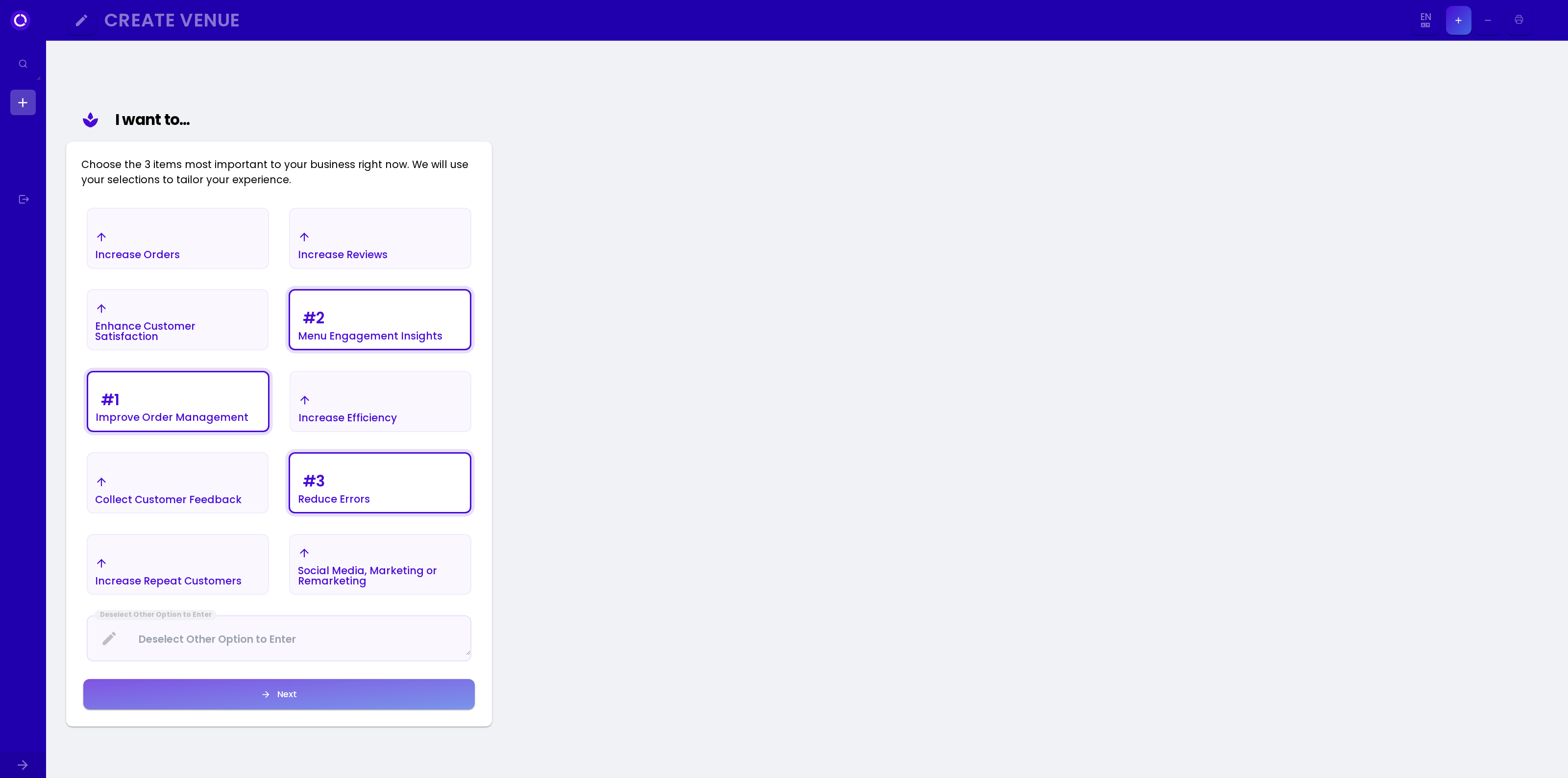
click at [305, 269] on button "Next" at bounding box center [380, 238] width 182 height 61
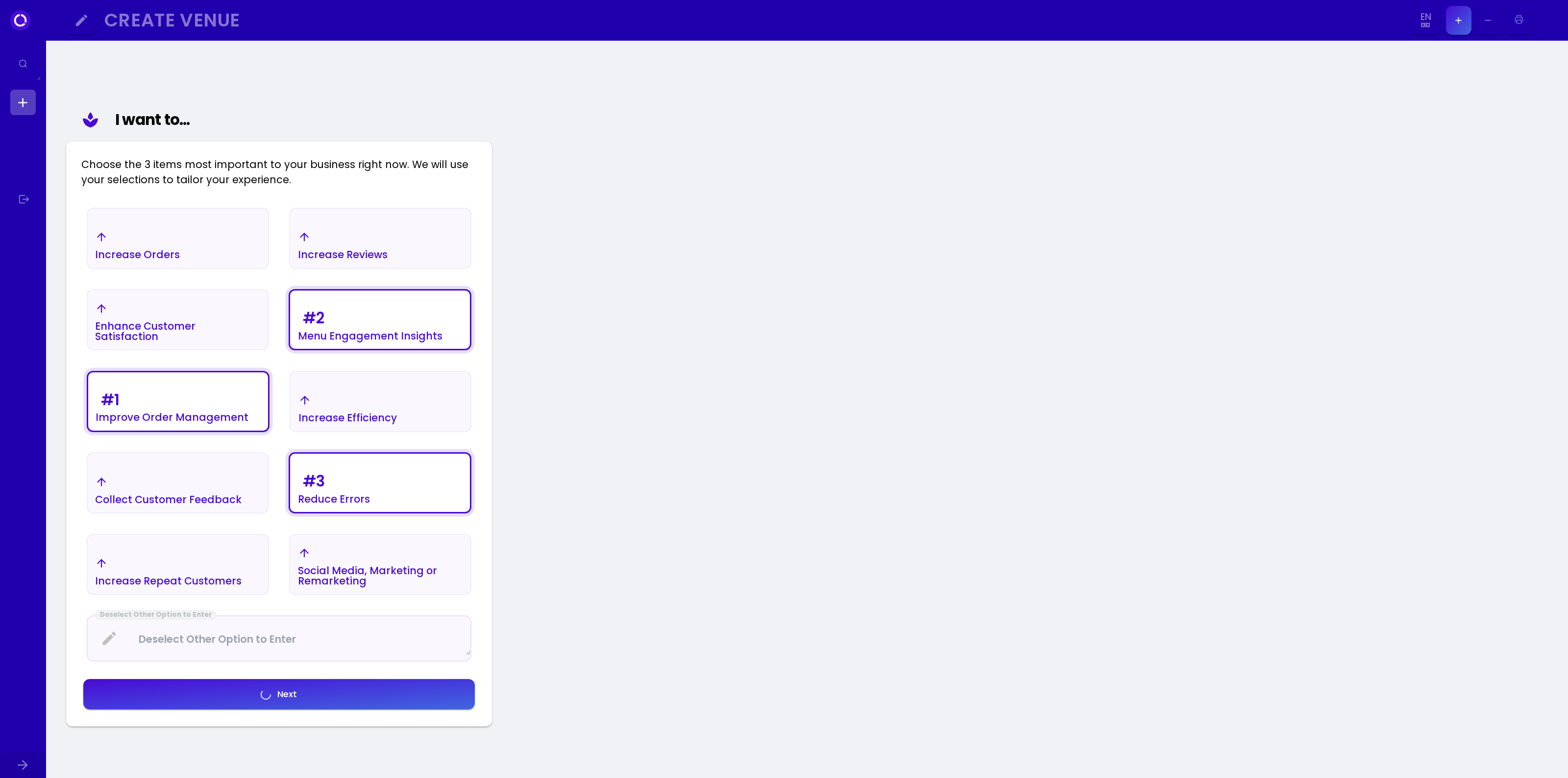
select select "en"
